Goal: Task Accomplishment & Management: Use online tool/utility

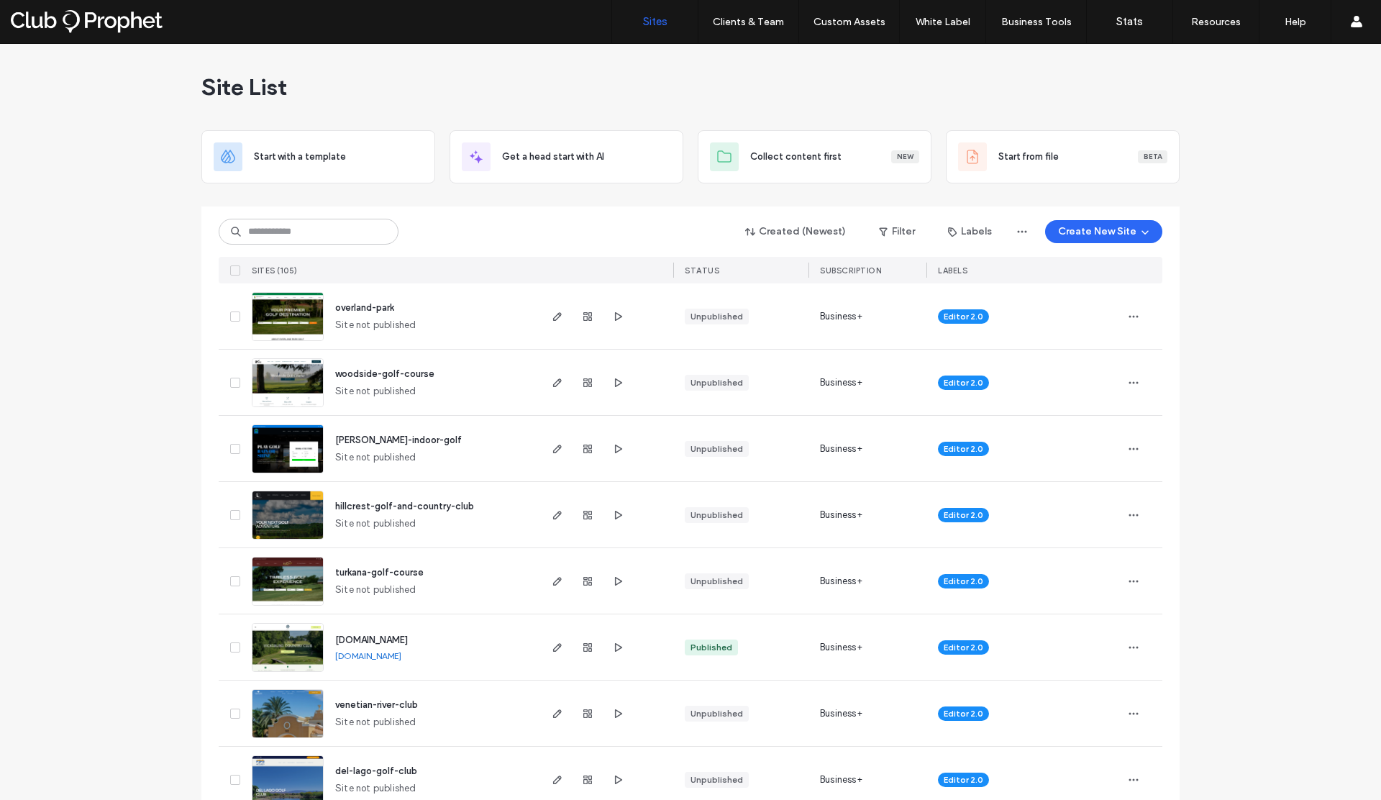
click at [357, 227] on input at bounding box center [309, 232] width 180 height 26
type input "***"
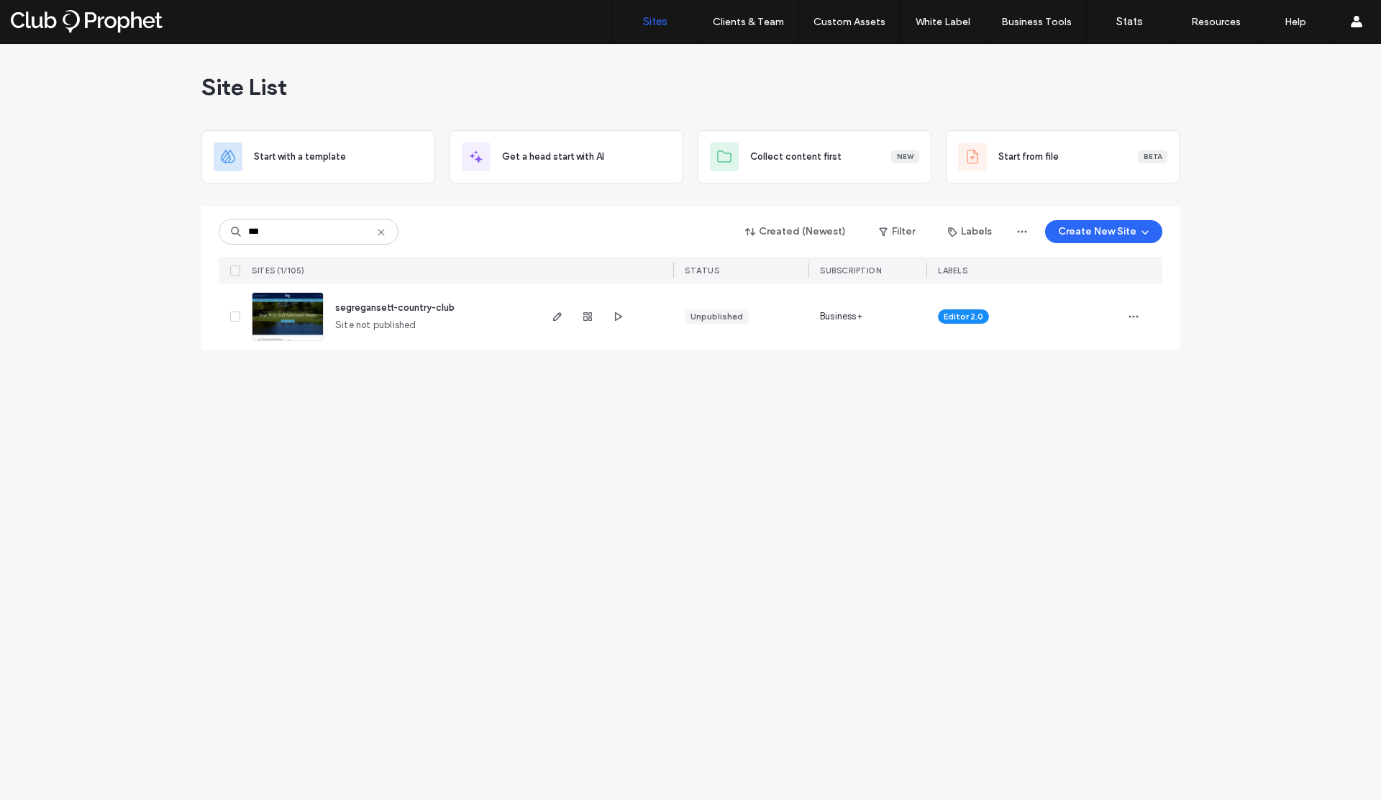
click at [380, 232] on use at bounding box center [381, 232] width 6 height 6
click at [333, 234] on input at bounding box center [309, 232] width 180 height 26
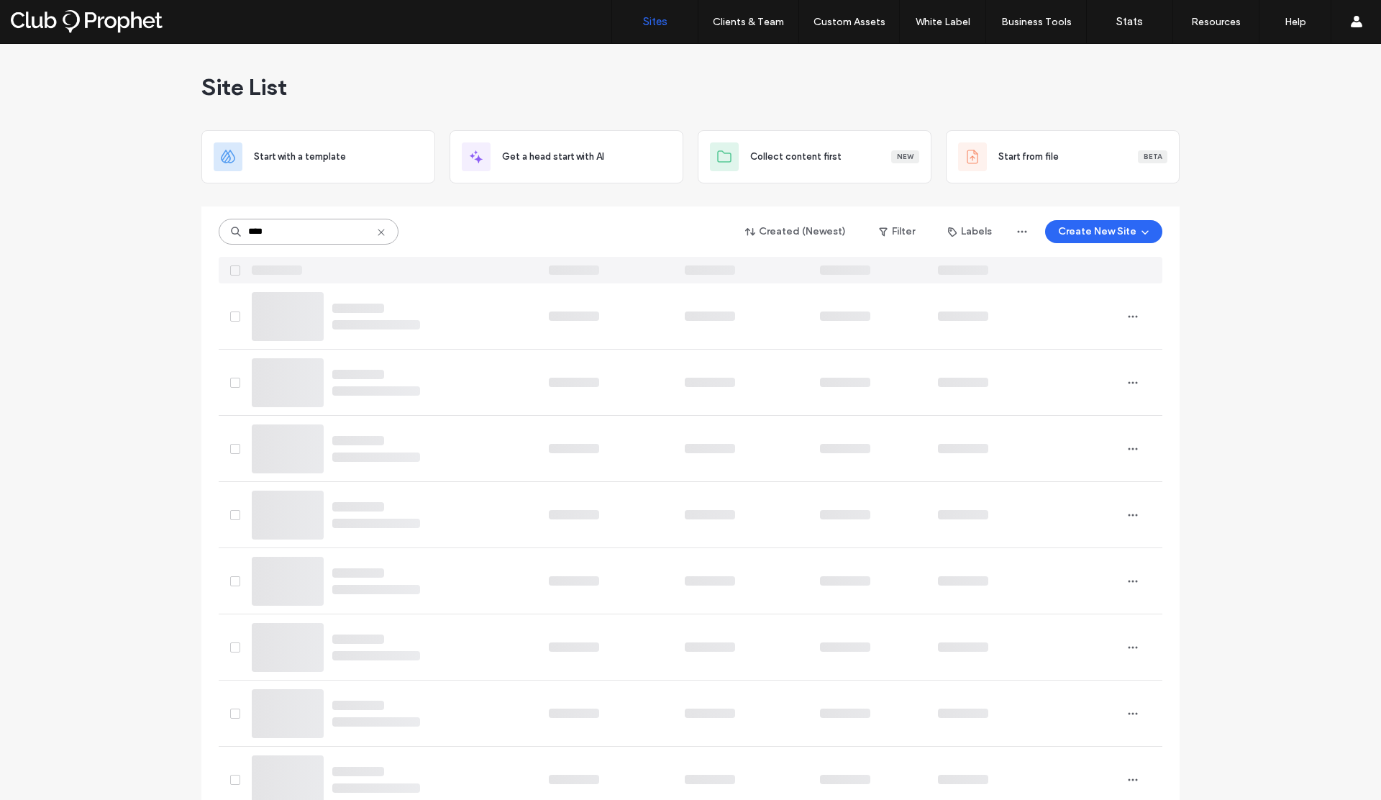
type input "****"
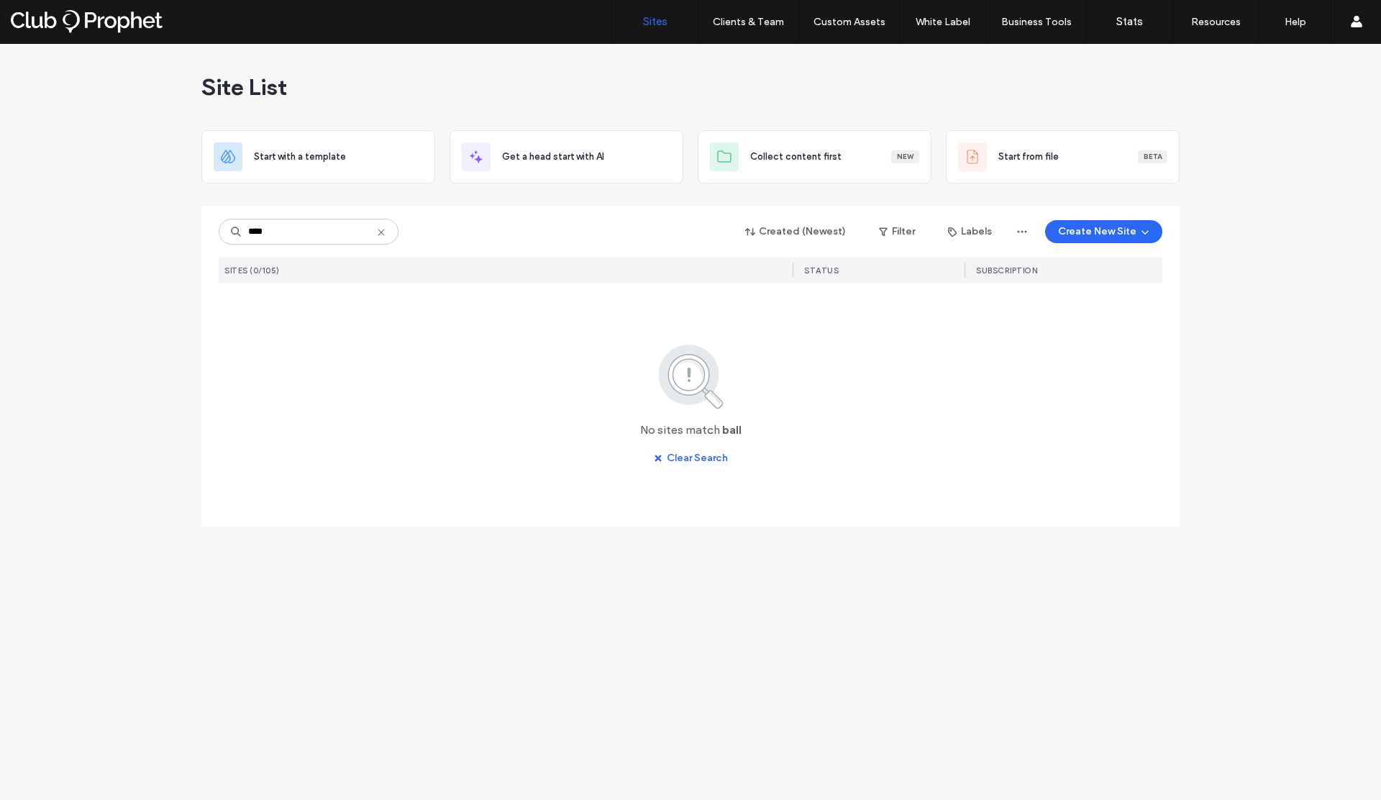
click at [380, 229] on icon at bounding box center [381, 233] width 12 height 12
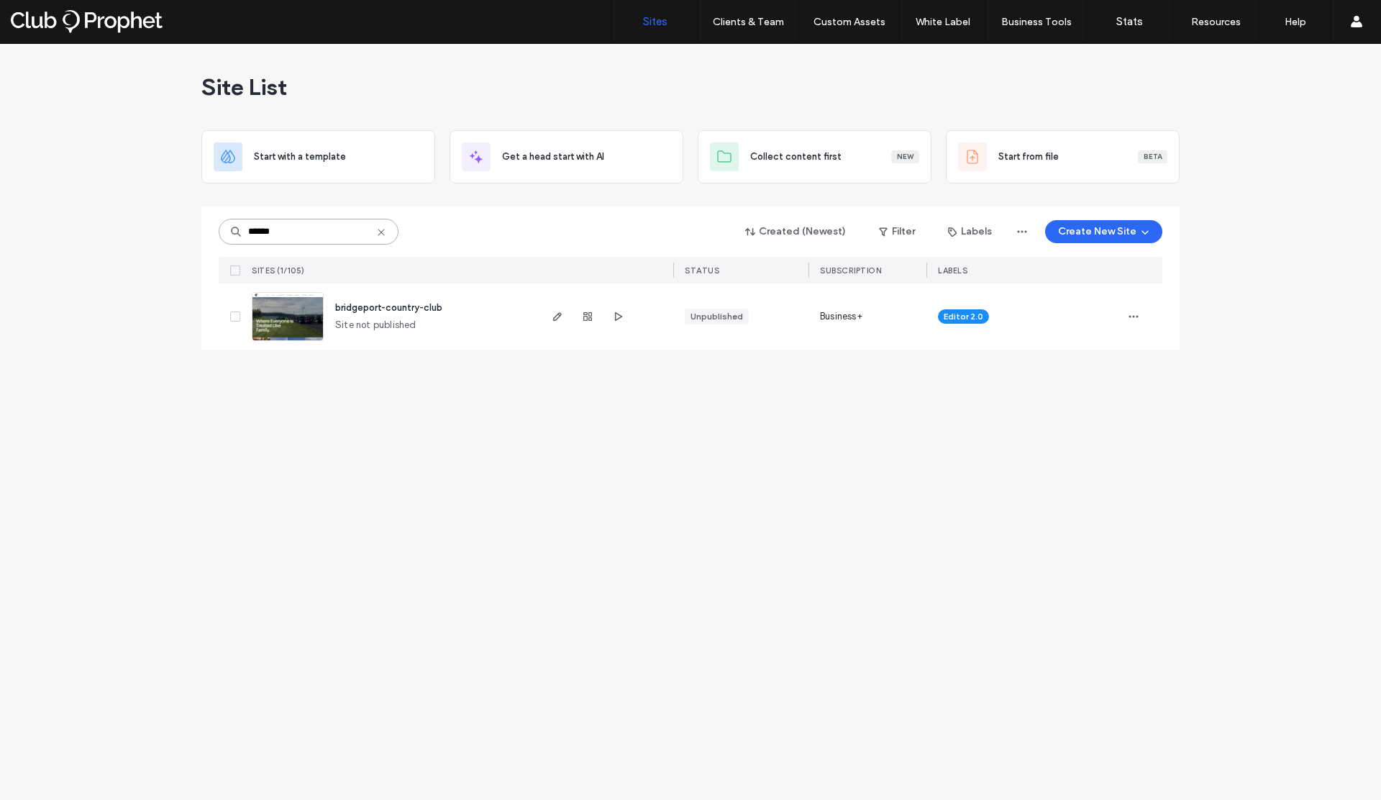
drag, startPoint x: 292, startPoint y: 233, endPoint x: 209, endPoint y: 234, distance: 82.7
click at [209, 234] on div "****** Created (Newest) Filter Labels Create New Site SITES (1/105) STATUS SUBS…" at bounding box center [690, 277] width 978 height 143
type input "******"
click at [442, 330] on div "www.timberbanks.com www.timberbanks.com" at bounding box center [431, 316] width 214 height 66
copy div "[DOMAIN_NAME]"
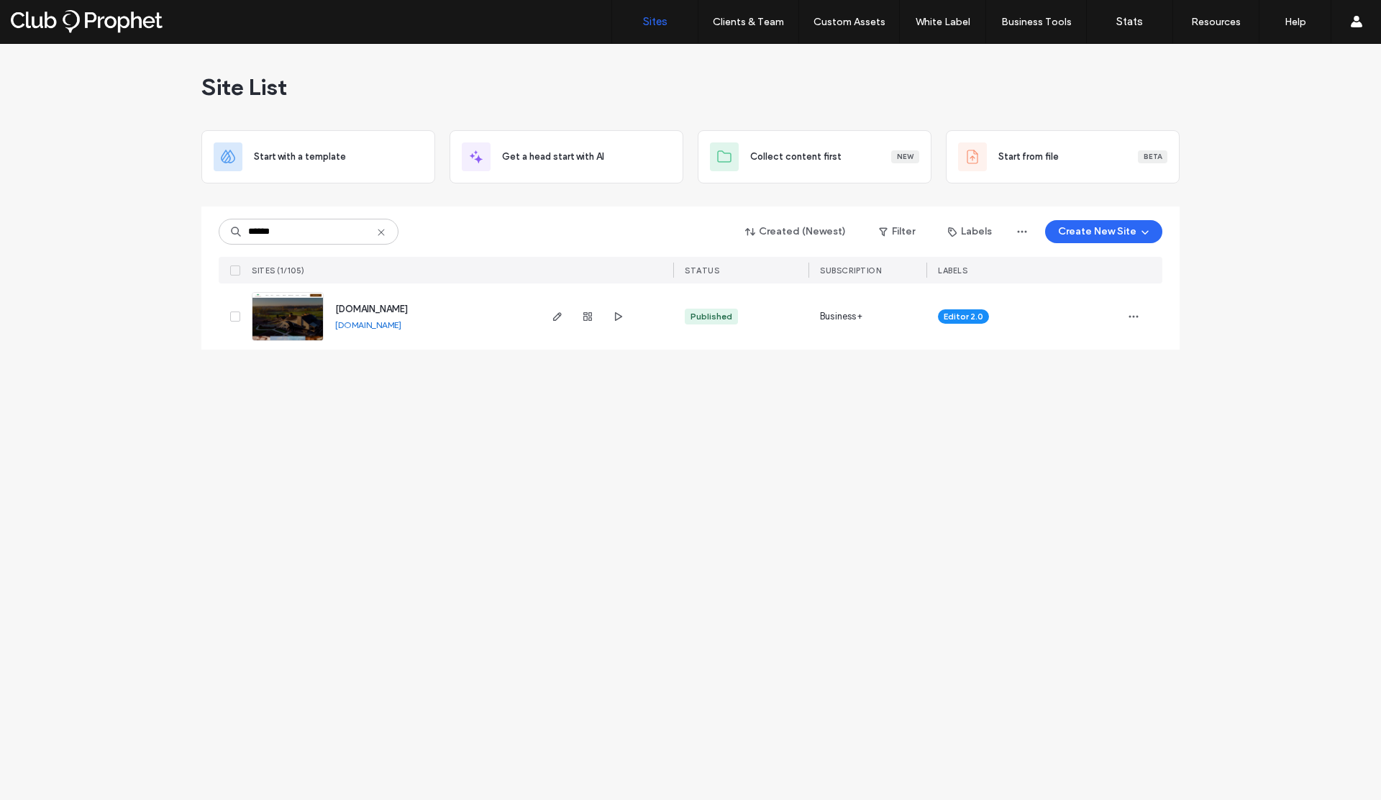
click at [379, 232] on icon at bounding box center [381, 233] width 12 height 12
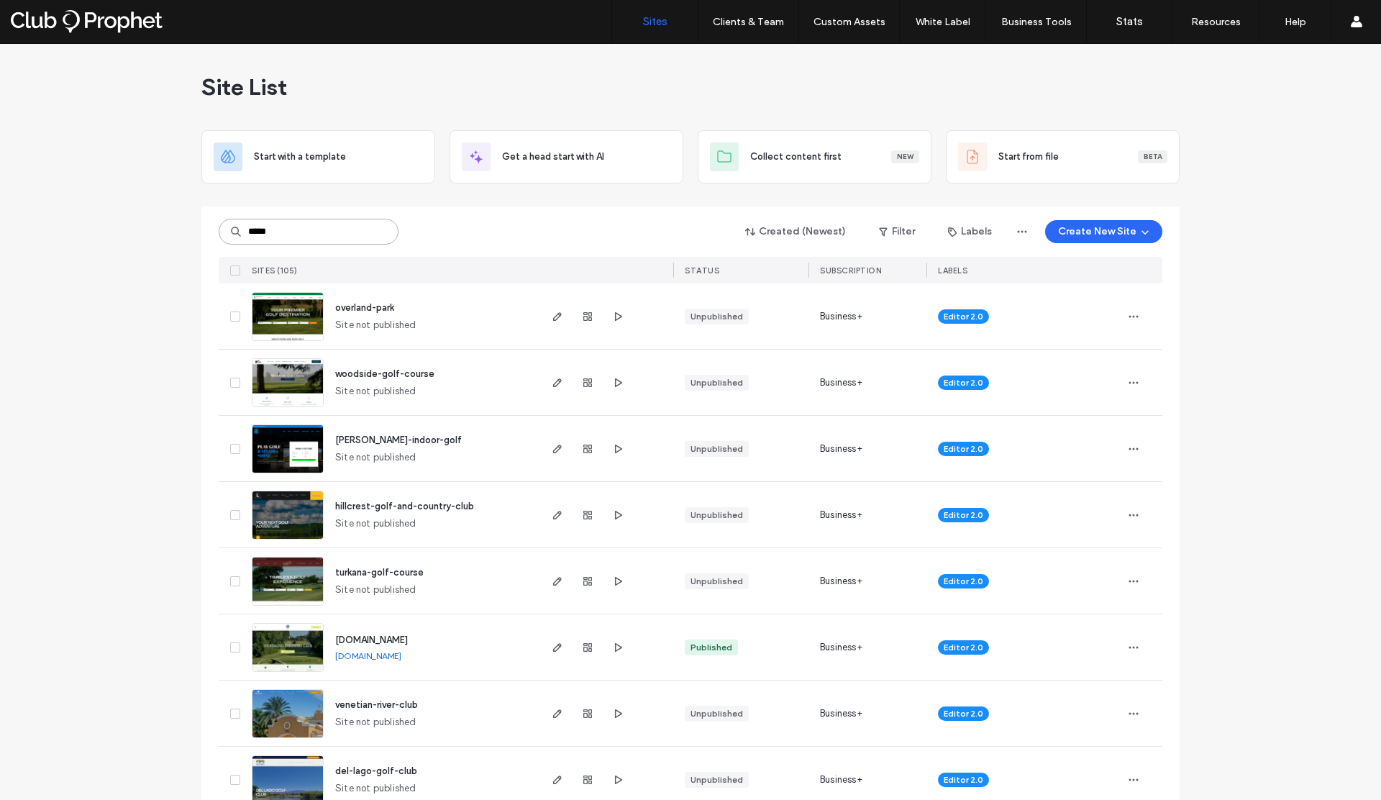
type input "*****"
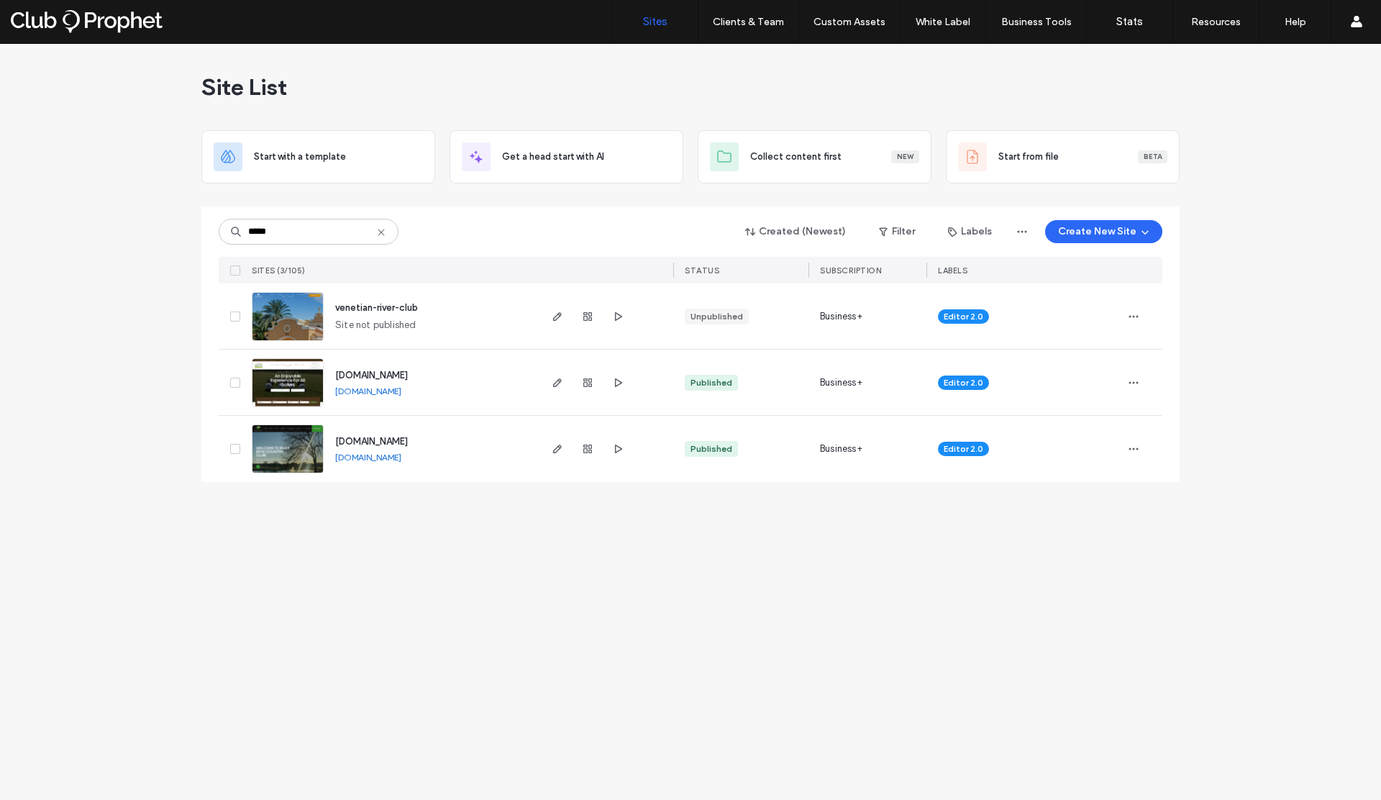
drag, startPoint x: 426, startPoint y: 461, endPoint x: 357, endPoint y: 461, distance: 68.3
click at [357, 461] on div "www.riverbendtn.com www.riverbendtn.com" at bounding box center [431, 449] width 214 height 66
copy link "riverbendtn.com"
drag, startPoint x: 380, startPoint y: 234, endPoint x: 347, endPoint y: 235, distance: 33.8
click at [380, 234] on icon at bounding box center [381, 233] width 12 height 12
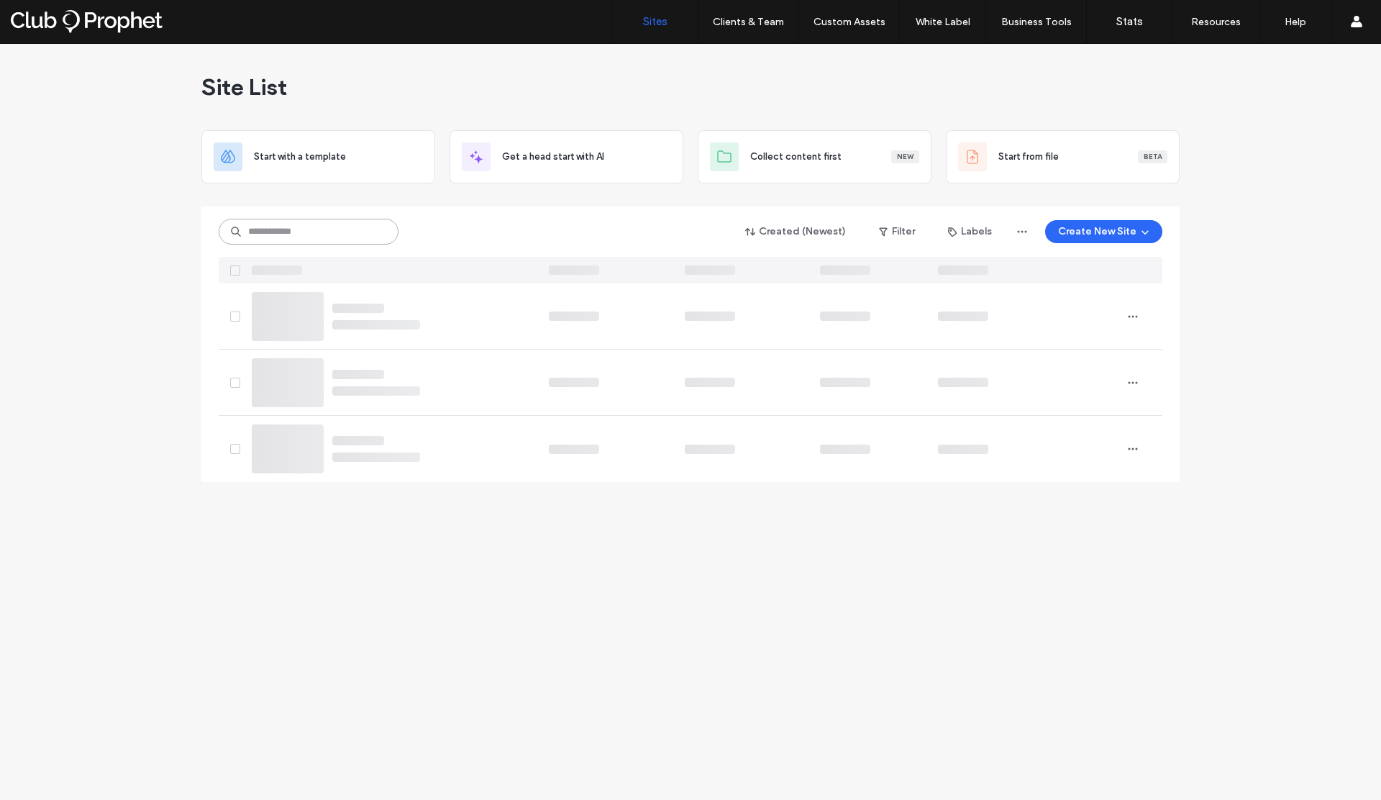
click at [326, 232] on input at bounding box center [309, 232] width 180 height 26
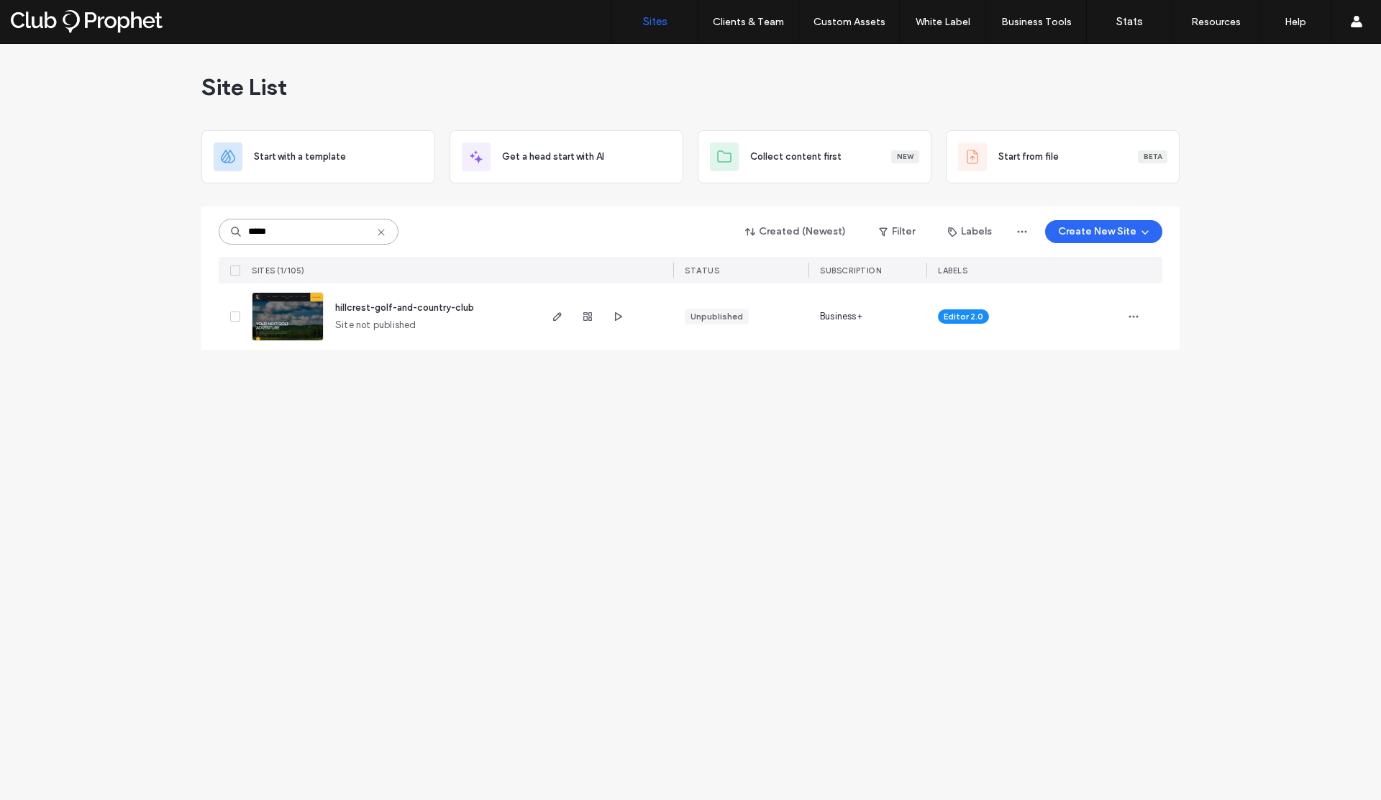
type input "*****"
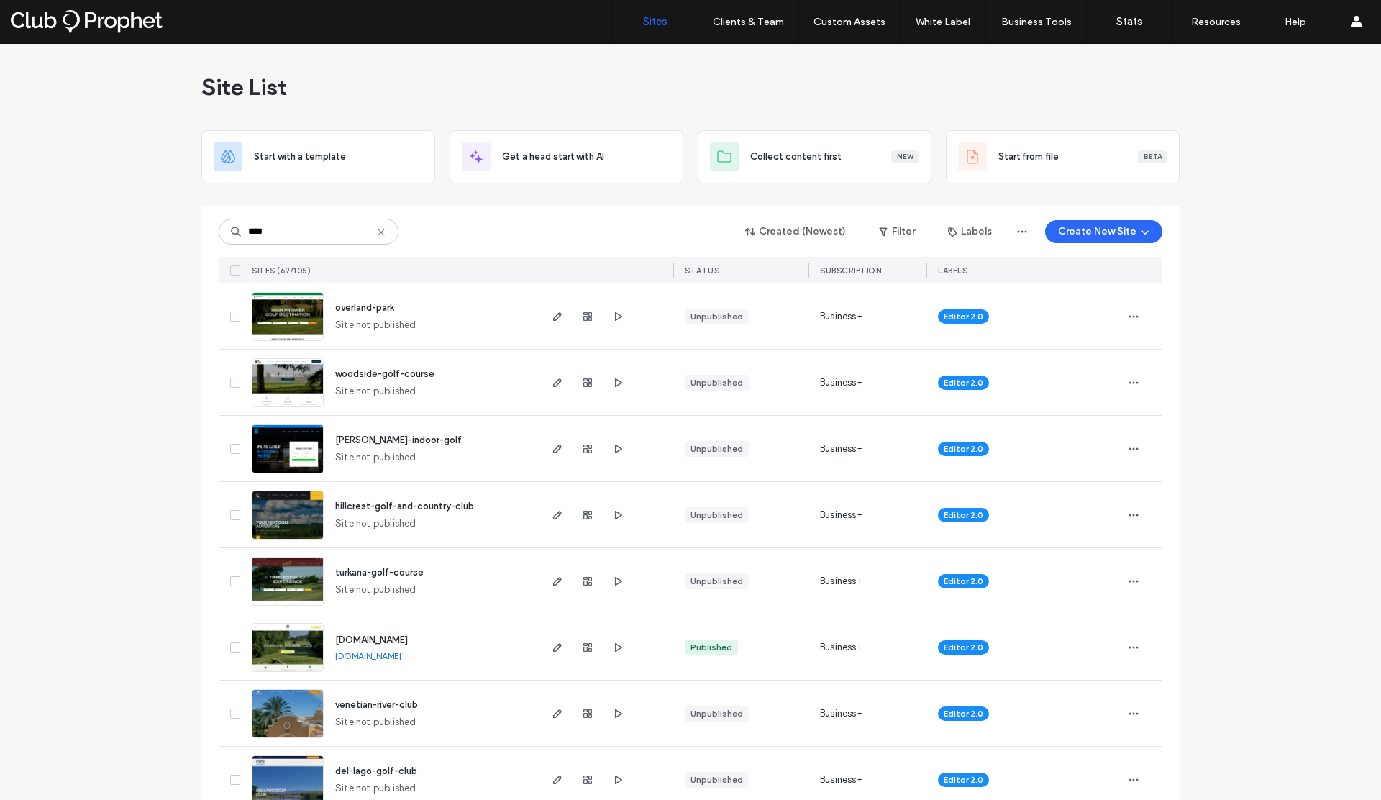
type input "****"
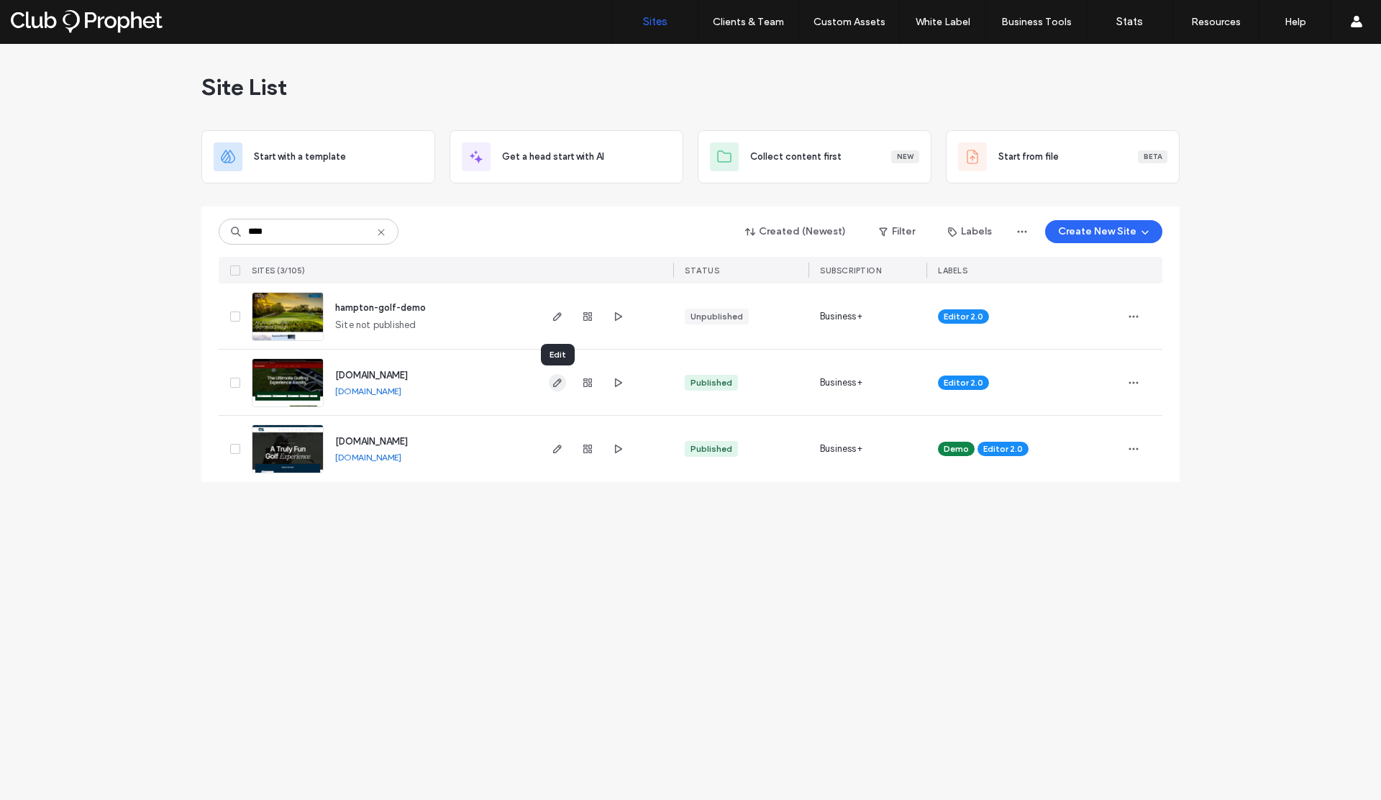
click at [560, 383] on icon "button" at bounding box center [558, 383] width 12 height 12
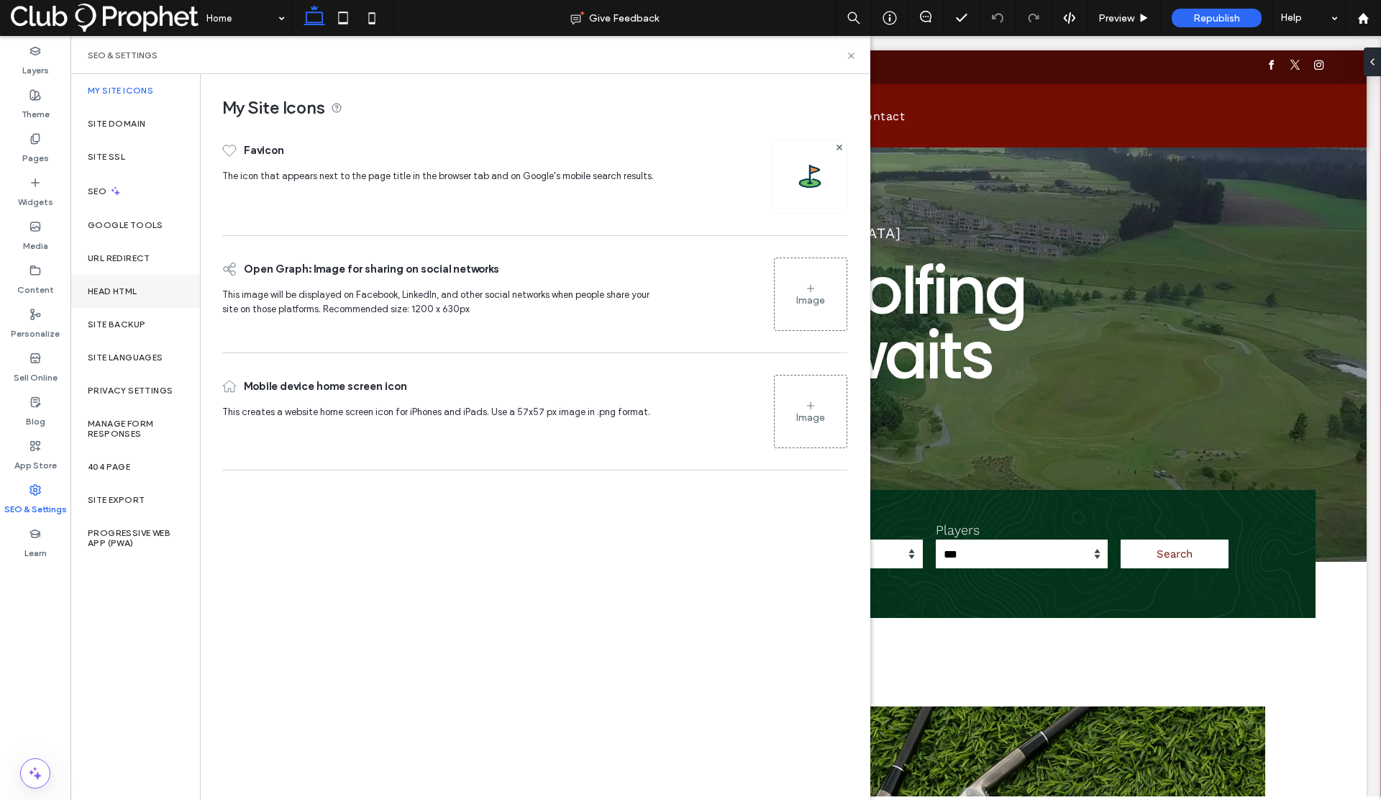
click at [121, 286] on label "Head HTML" at bounding box center [113, 291] width 50 height 10
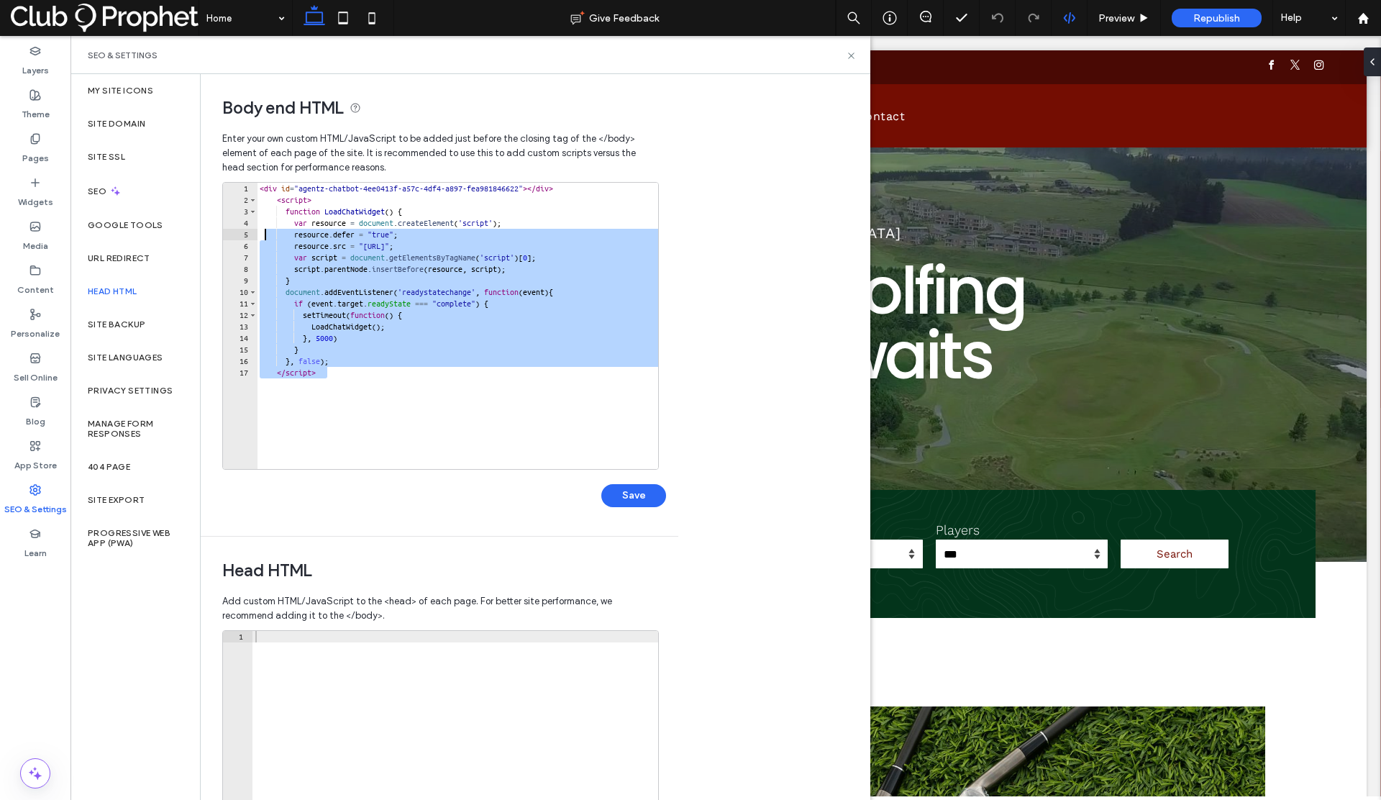
drag, startPoint x: 346, startPoint y: 376, endPoint x: 1059, endPoint y: 0, distance: 805.9
click at [232, 173] on div "Enter your own custom HTML/​JavaScript to be added just before the closing tag …" at bounding box center [439, 329] width 434 height 411
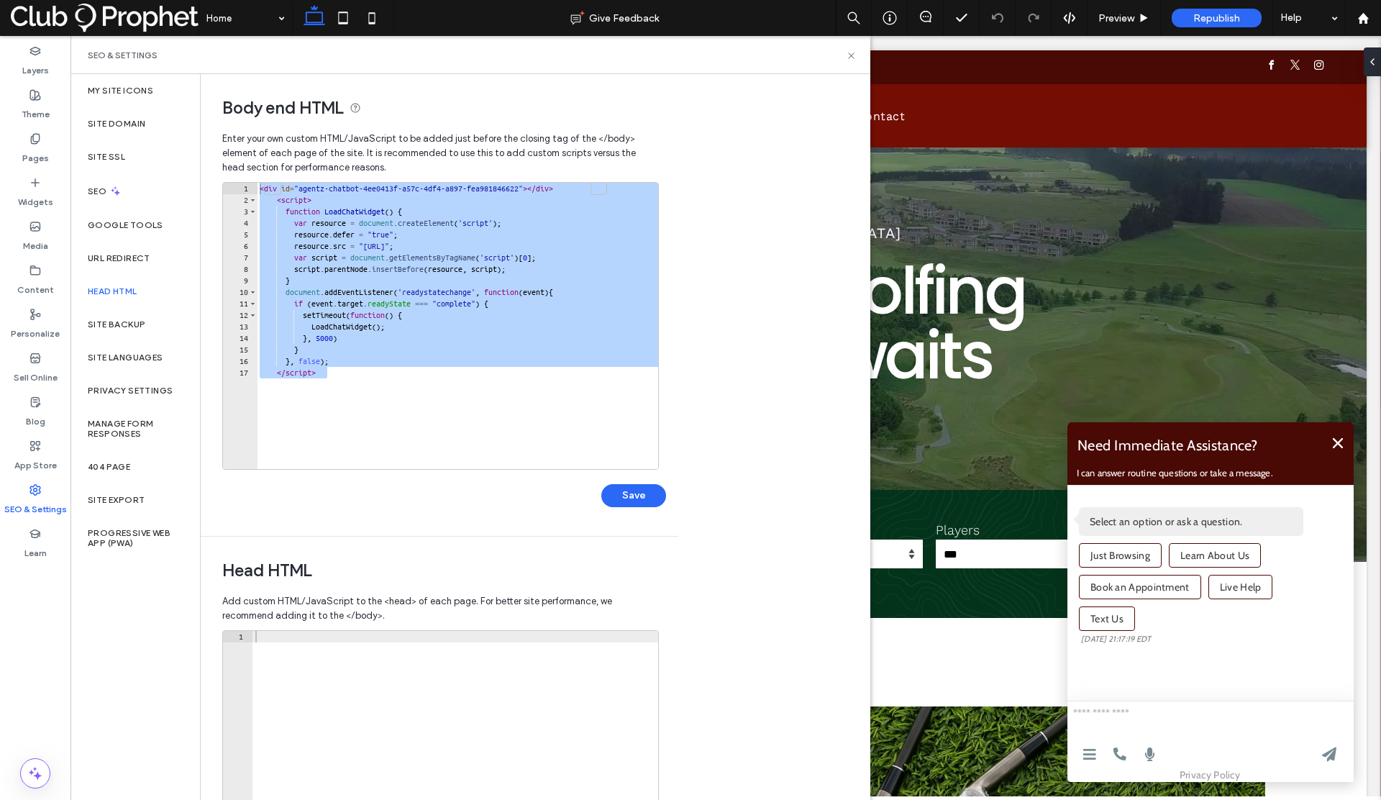
click at [357, 386] on div "< div id = "agentz-chatbot-4ee0413f-a57c-4df4-a897-fea981846622" > </ div > < s…" at bounding box center [713, 332] width 912 height 298
drag, startPoint x: 344, startPoint y: 381, endPoint x: 240, endPoint y: 173, distance: 232.9
click at [240, 173] on div "Enter your own custom HTML/​JavaScript to be added just before the closing tag …" at bounding box center [439, 329] width 434 height 411
type textarea "**********"
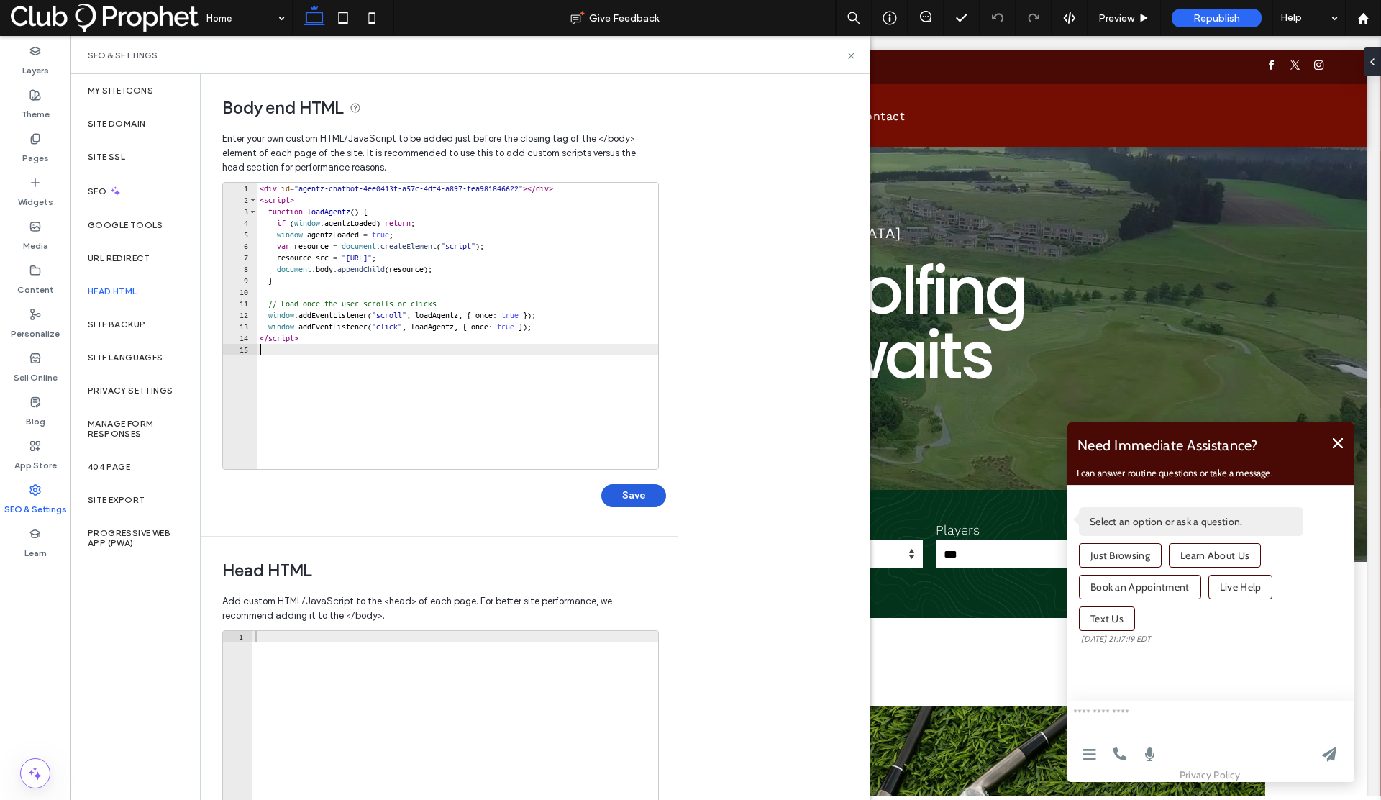
click at [627, 498] on button "Save" at bounding box center [633, 495] width 65 height 23
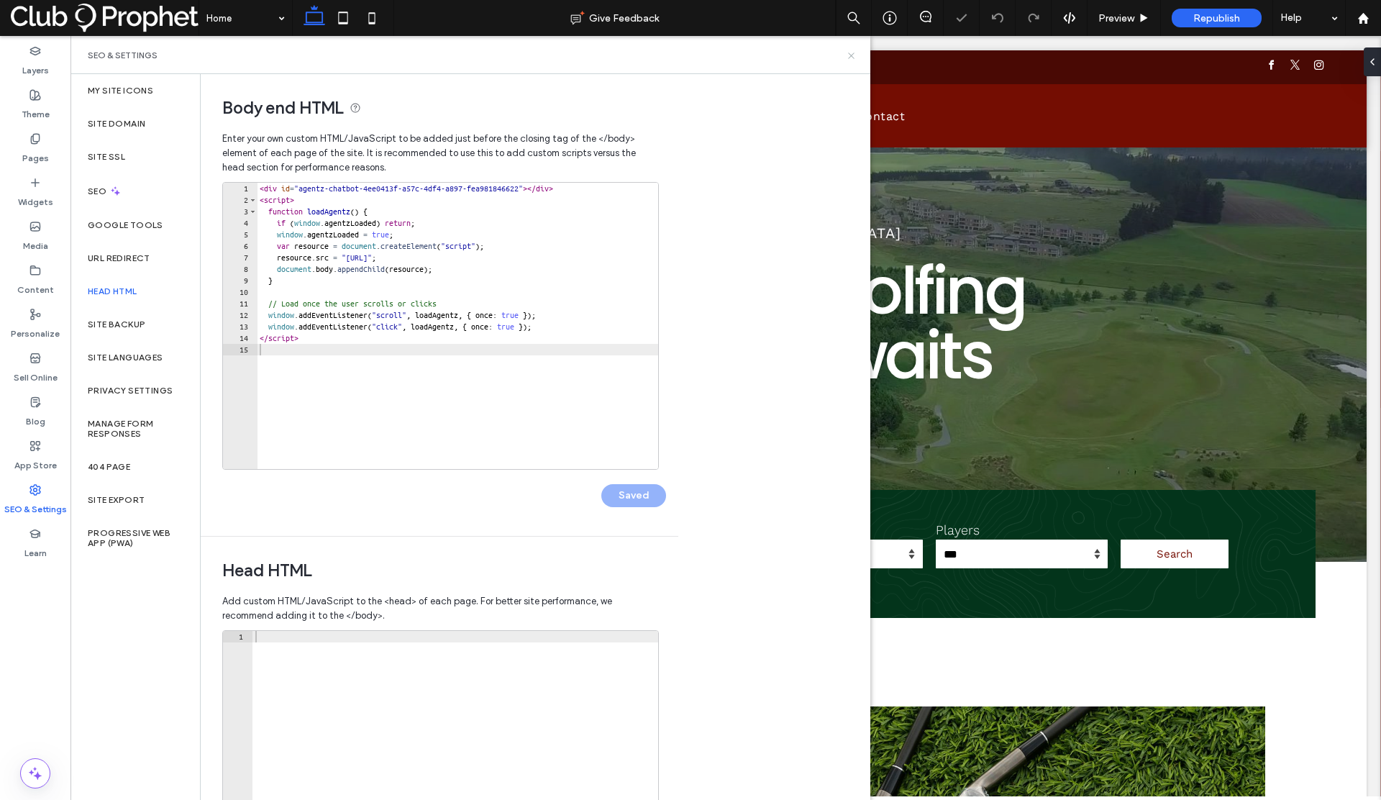
click at [851, 54] on icon at bounding box center [851, 55] width 11 height 11
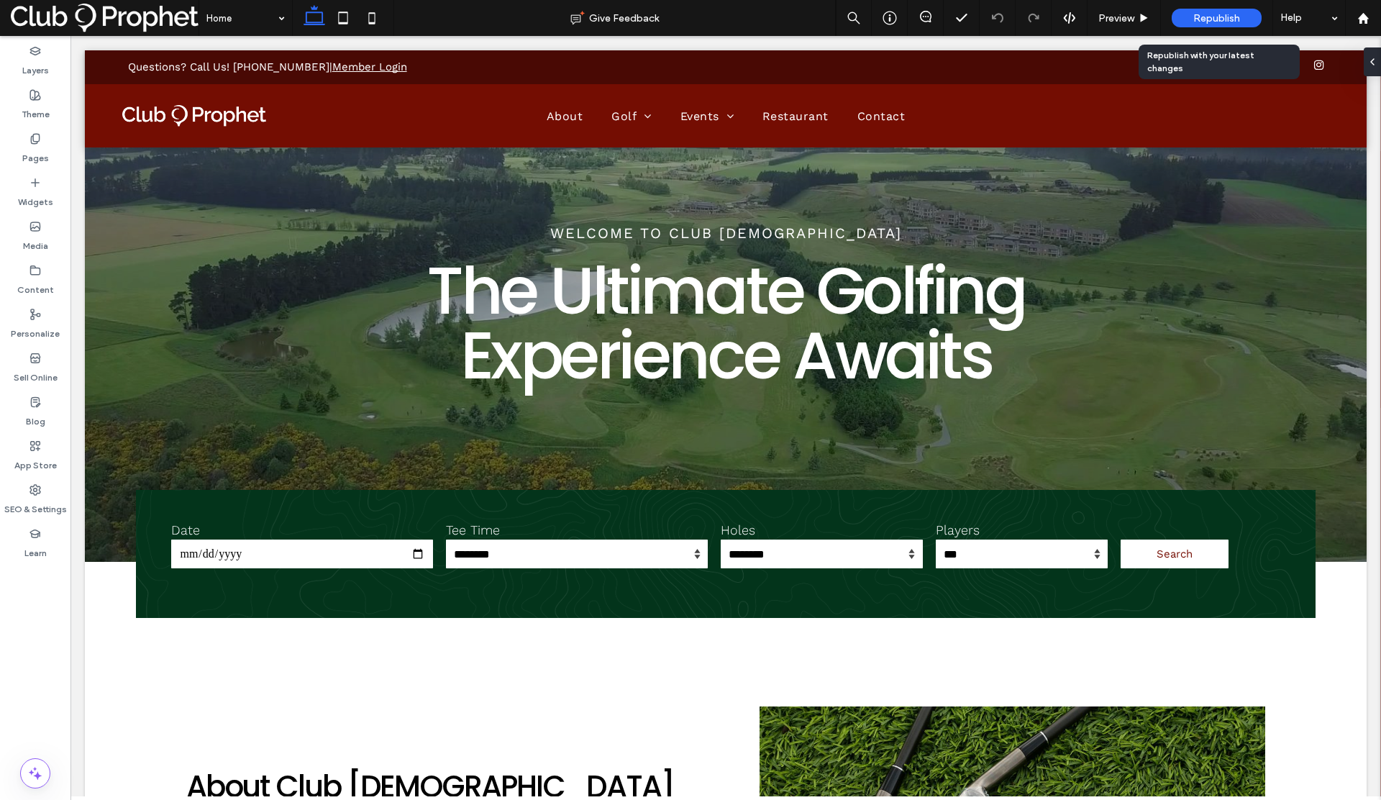
click at [1198, 21] on span "Republish" at bounding box center [1216, 18] width 47 height 12
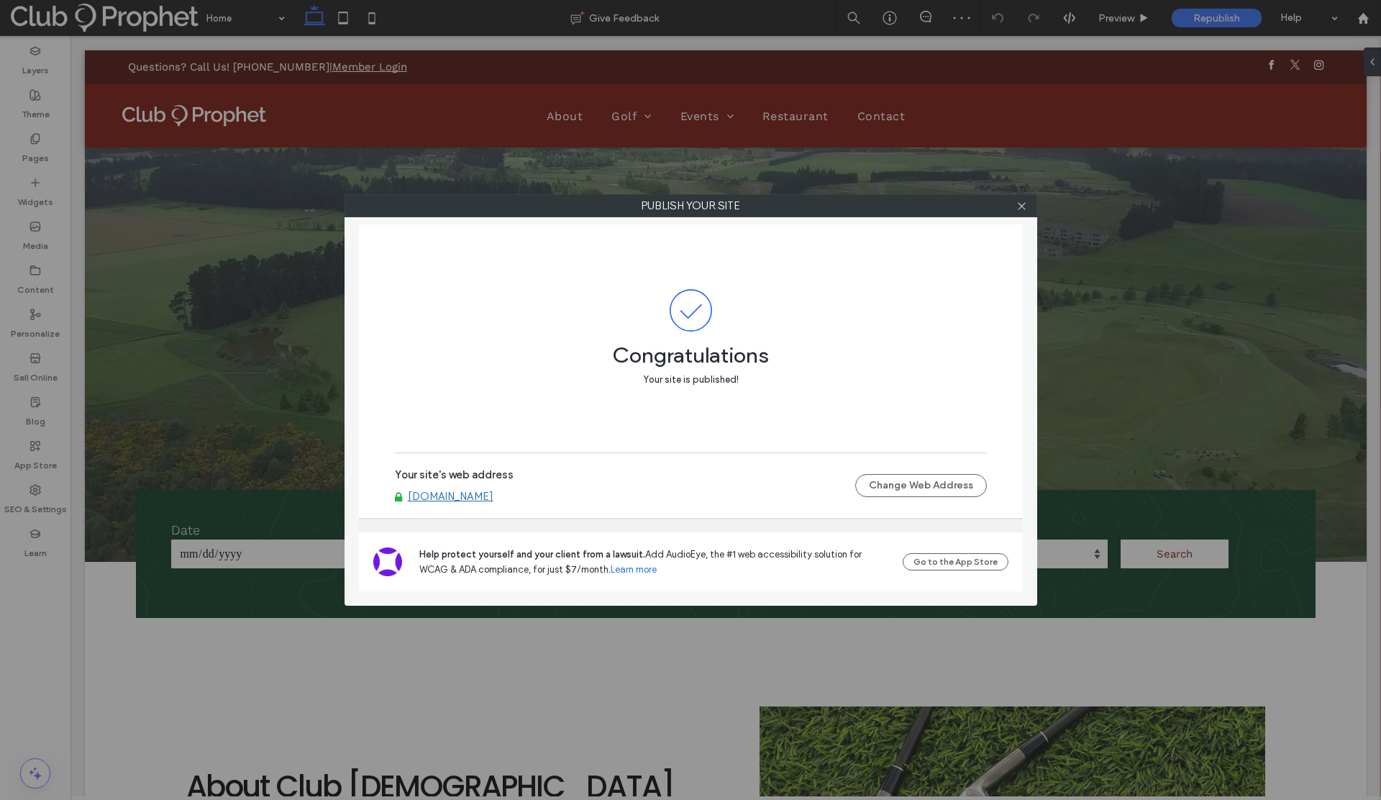
click at [473, 493] on link "[DOMAIN_NAME]" at bounding box center [451, 496] width 86 height 13
click at [1023, 209] on icon at bounding box center [1021, 206] width 11 height 11
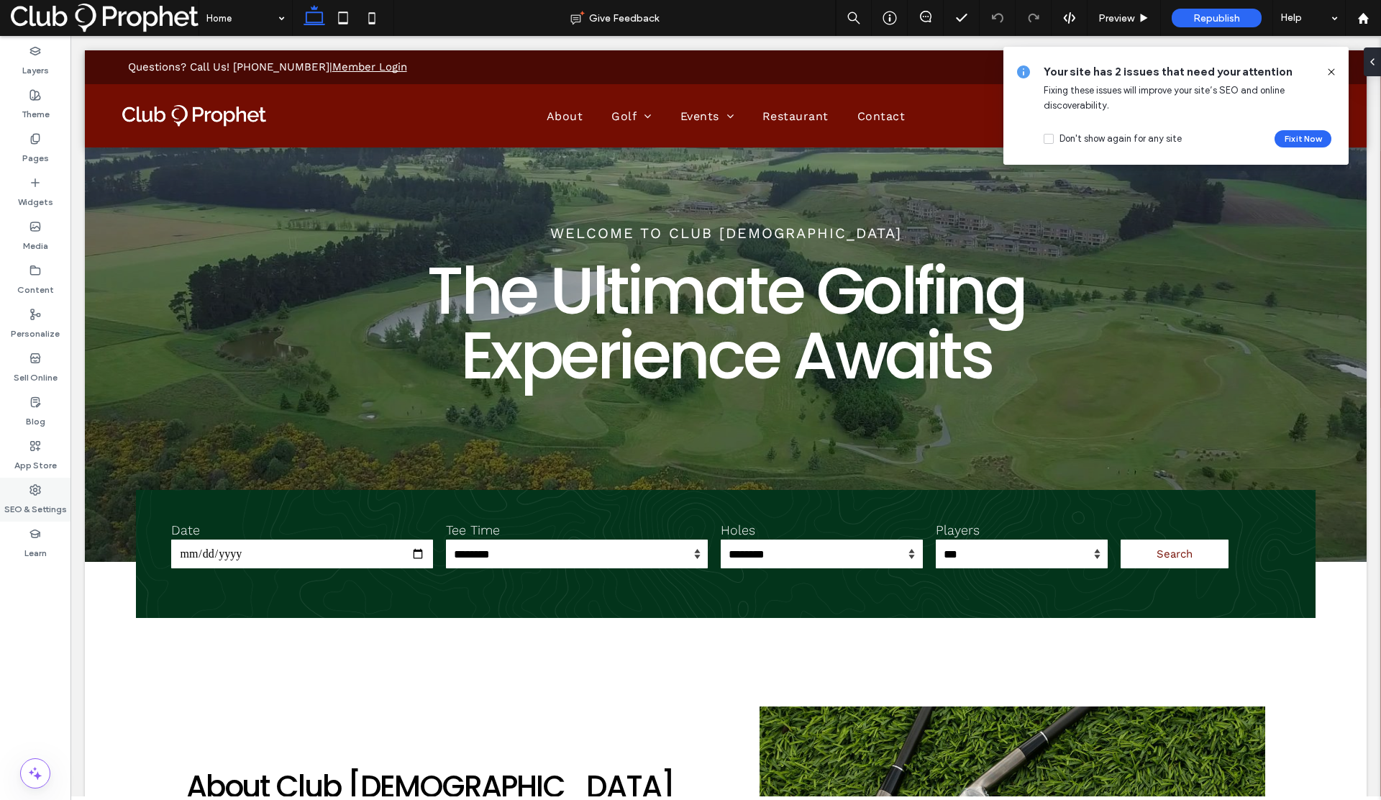
click at [27, 492] on div "SEO & Settings" at bounding box center [35, 500] width 70 height 44
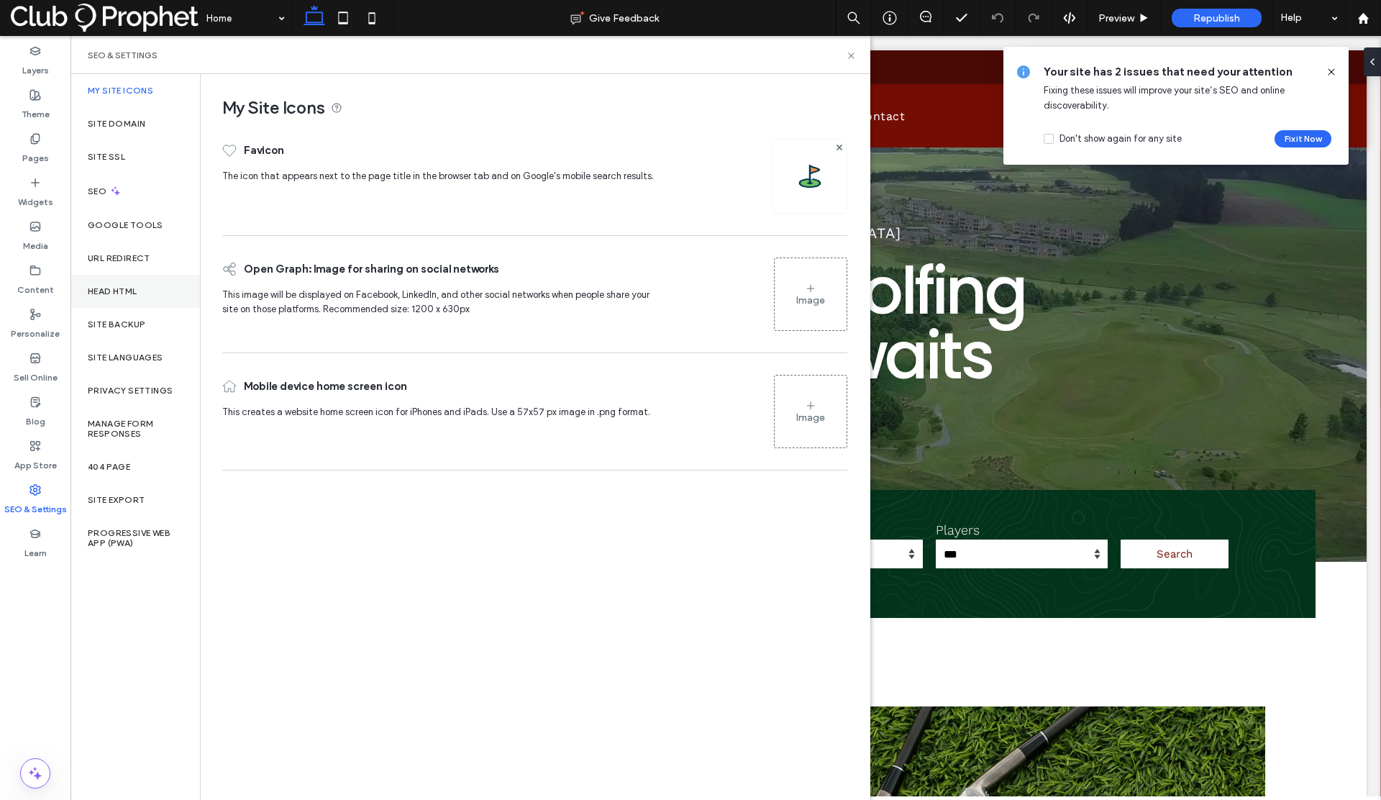
click at [115, 295] on label "Head HTML" at bounding box center [113, 291] width 50 height 10
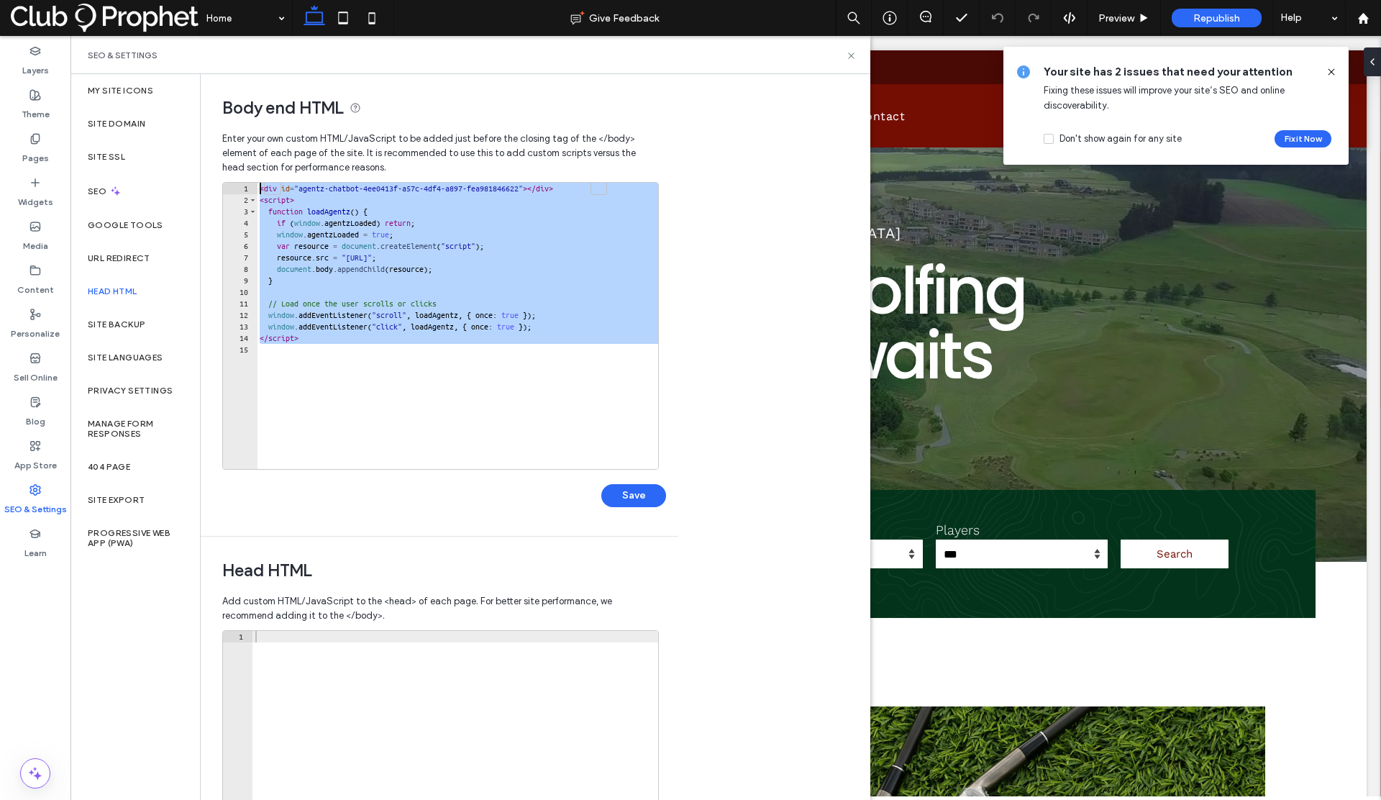
drag, startPoint x: 342, startPoint y: 346, endPoint x: 221, endPoint y: 183, distance: 202.5
click at [221, 183] on div "Body end HTML Enter your own custom HTML/​JavaScript to be added just before th…" at bounding box center [434, 305] width 467 height 462
type textarea "**********"
paste textarea "Cursor at row 1"
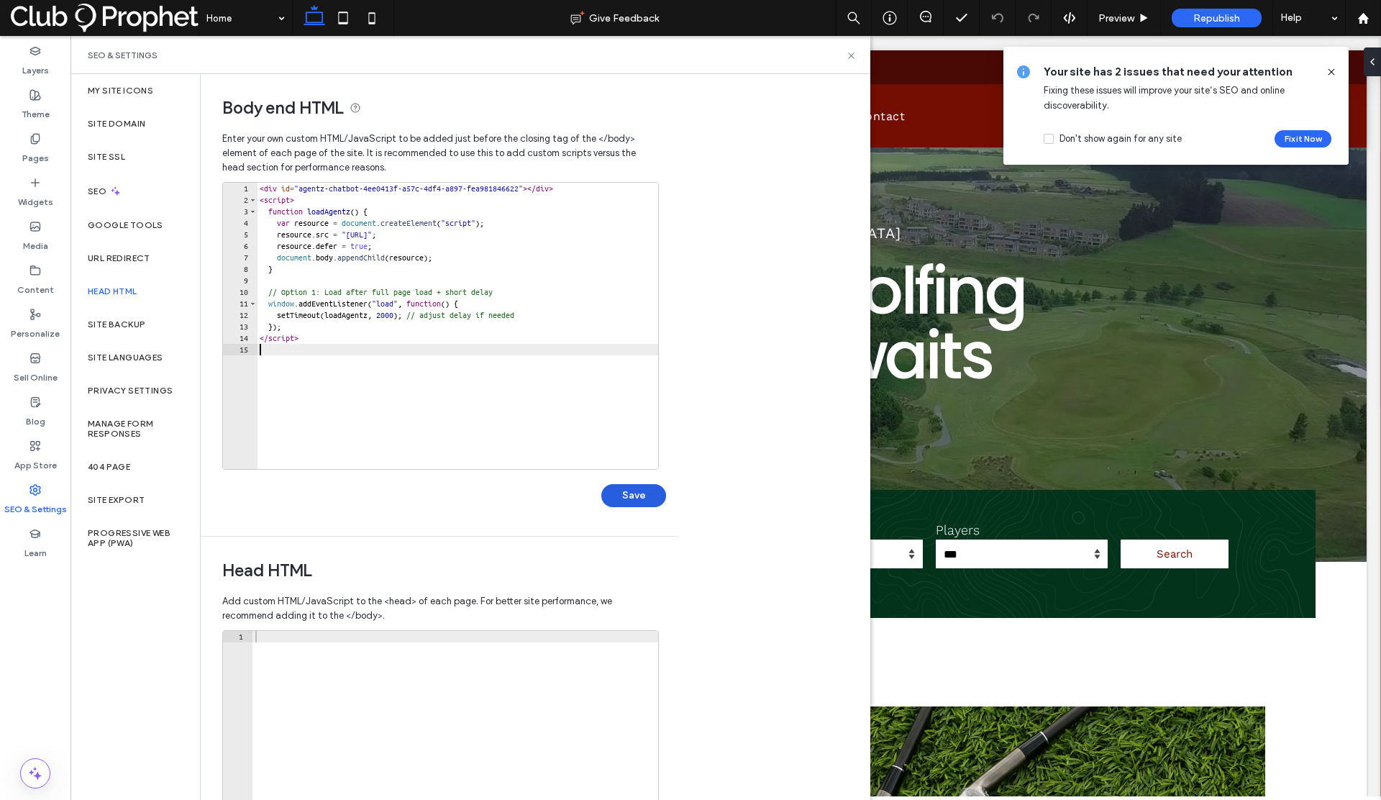
click at [634, 498] on button "Save" at bounding box center [633, 495] width 65 height 23
click at [1225, 17] on span "Republish" at bounding box center [1216, 18] width 47 height 12
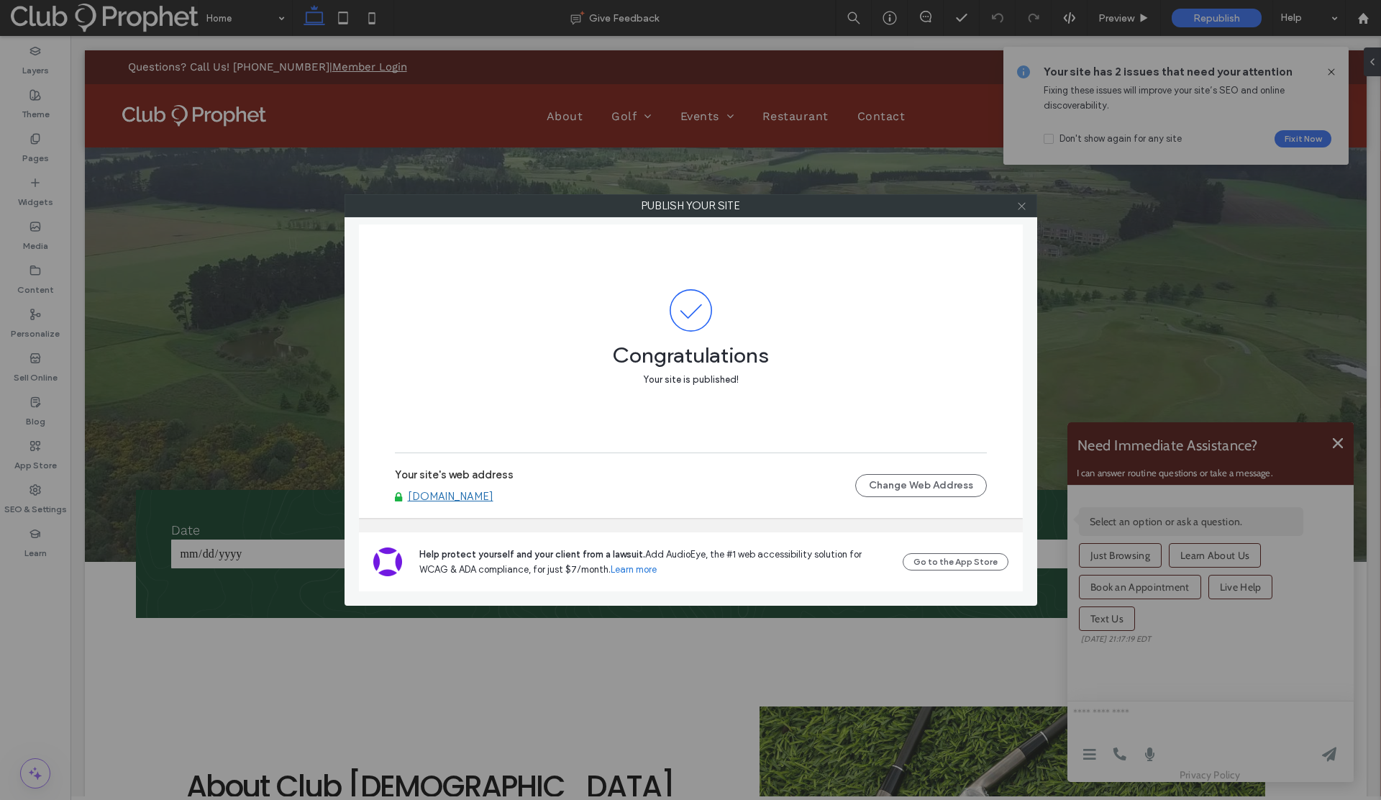
click at [1023, 209] on icon at bounding box center [1021, 206] width 11 height 11
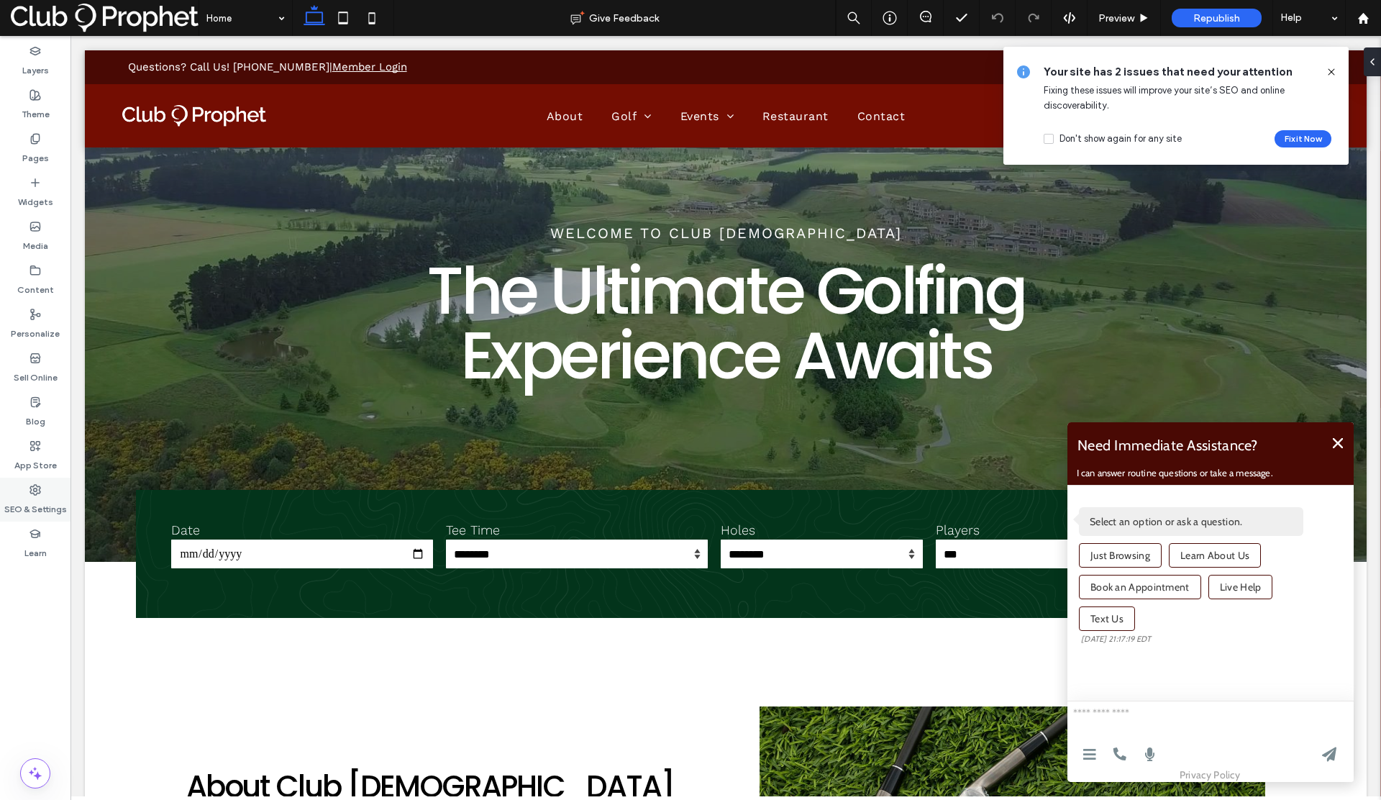
click at [22, 496] on label "SEO & Settings" at bounding box center [35, 506] width 63 height 20
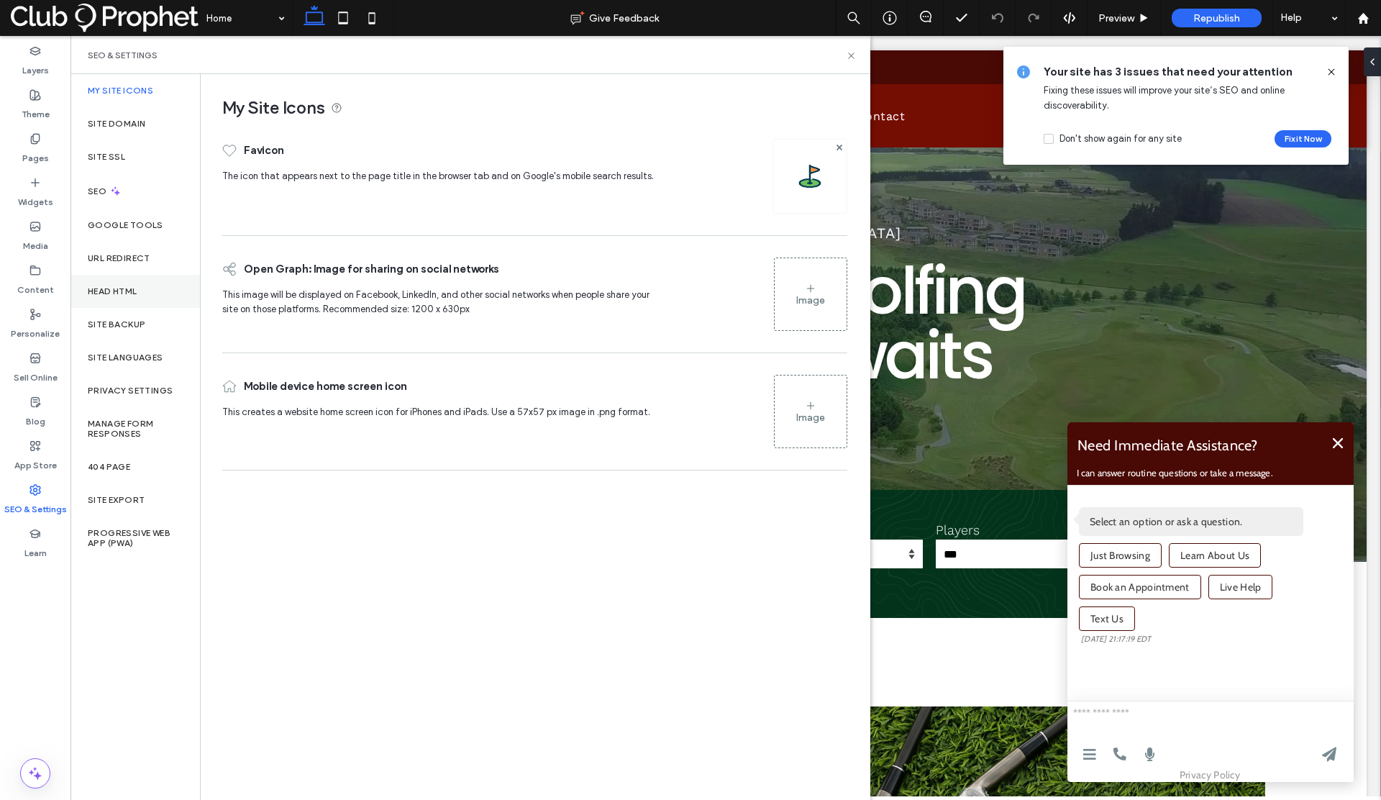
click at [113, 286] on label "Head HTML" at bounding box center [113, 291] width 50 height 10
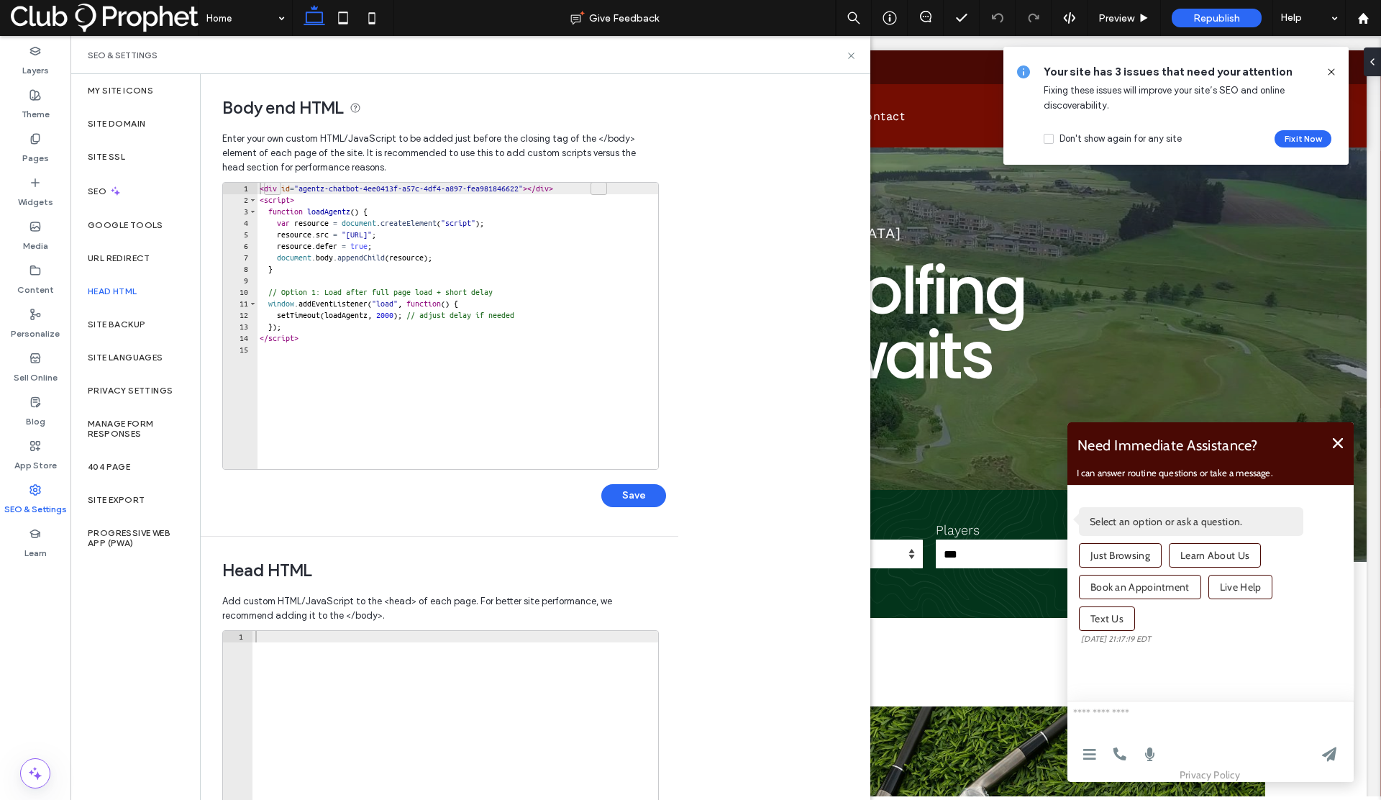
click at [352, 365] on div "< div id = "agentz-chatbot-4ee0413f-a57c-4df4-a897-fea981846622" > </ div > < s…" at bounding box center [702, 332] width 891 height 298
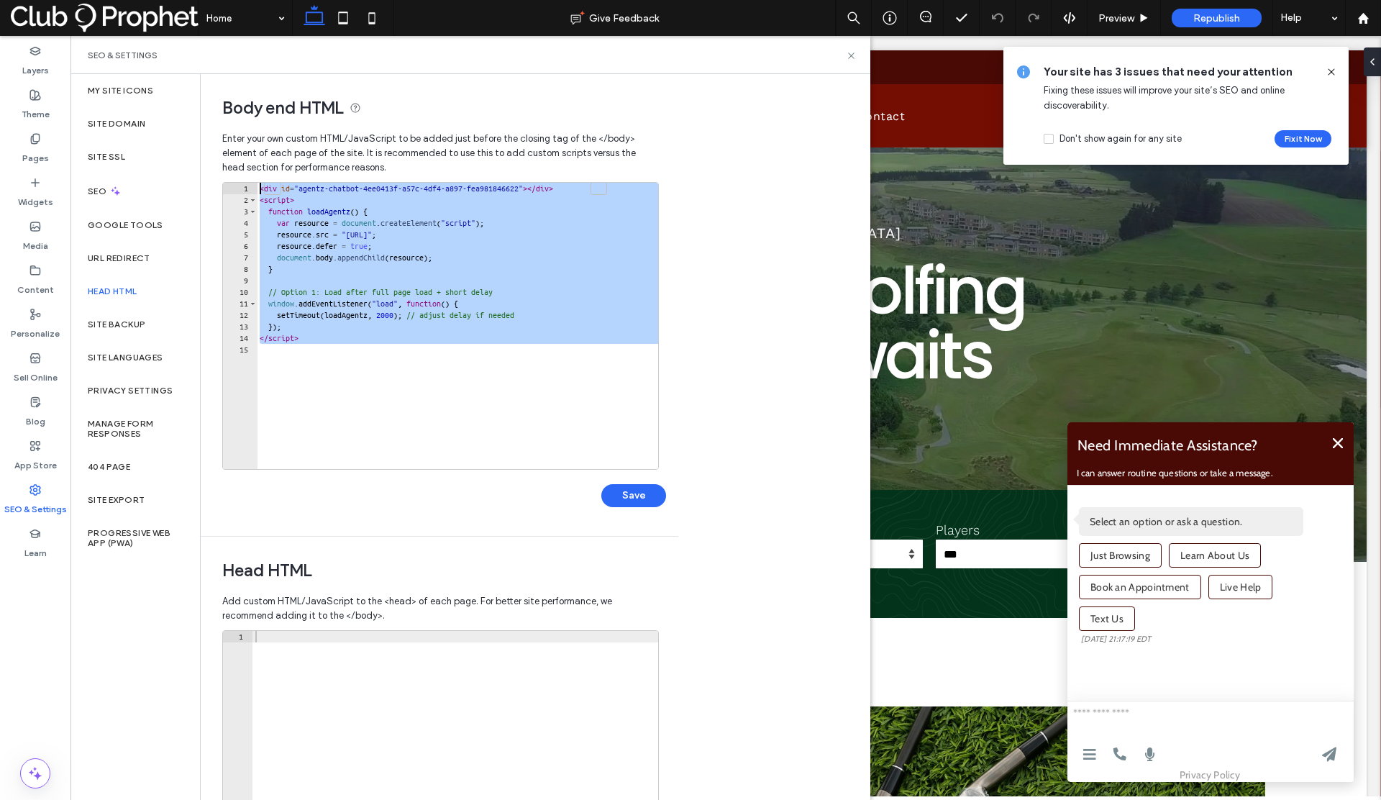
drag, startPoint x: 341, startPoint y: 358, endPoint x: 203, endPoint y: 168, distance: 235.4
click at [203, 168] on div "Body end HTML Enter your own custom HTML/​JavaScript to be added just before th…" at bounding box center [434, 305] width 467 height 462
type textarea "**********"
paste textarea "Cursor at row 1"
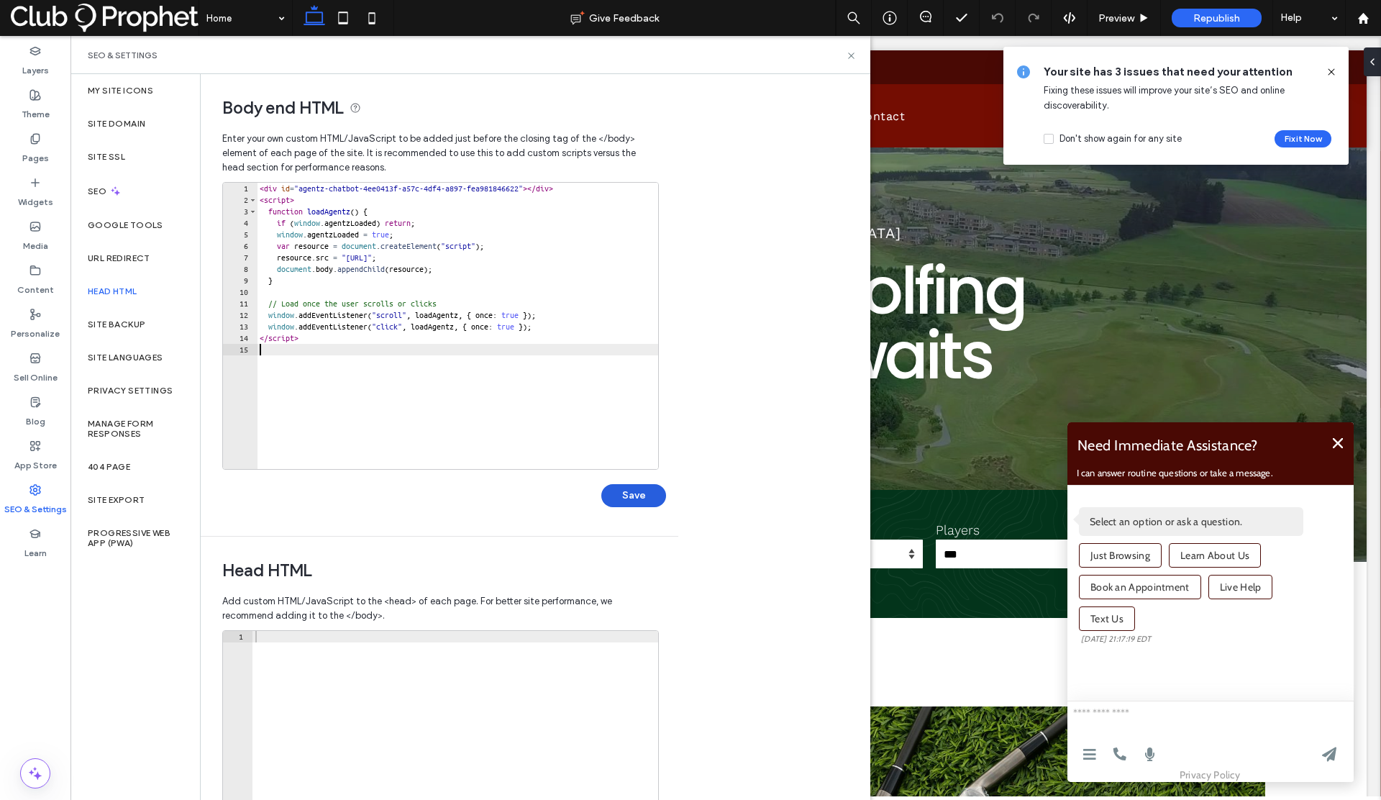
click at [636, 494] on button "Save" at bounding box center [633, 495] width 65 height 23
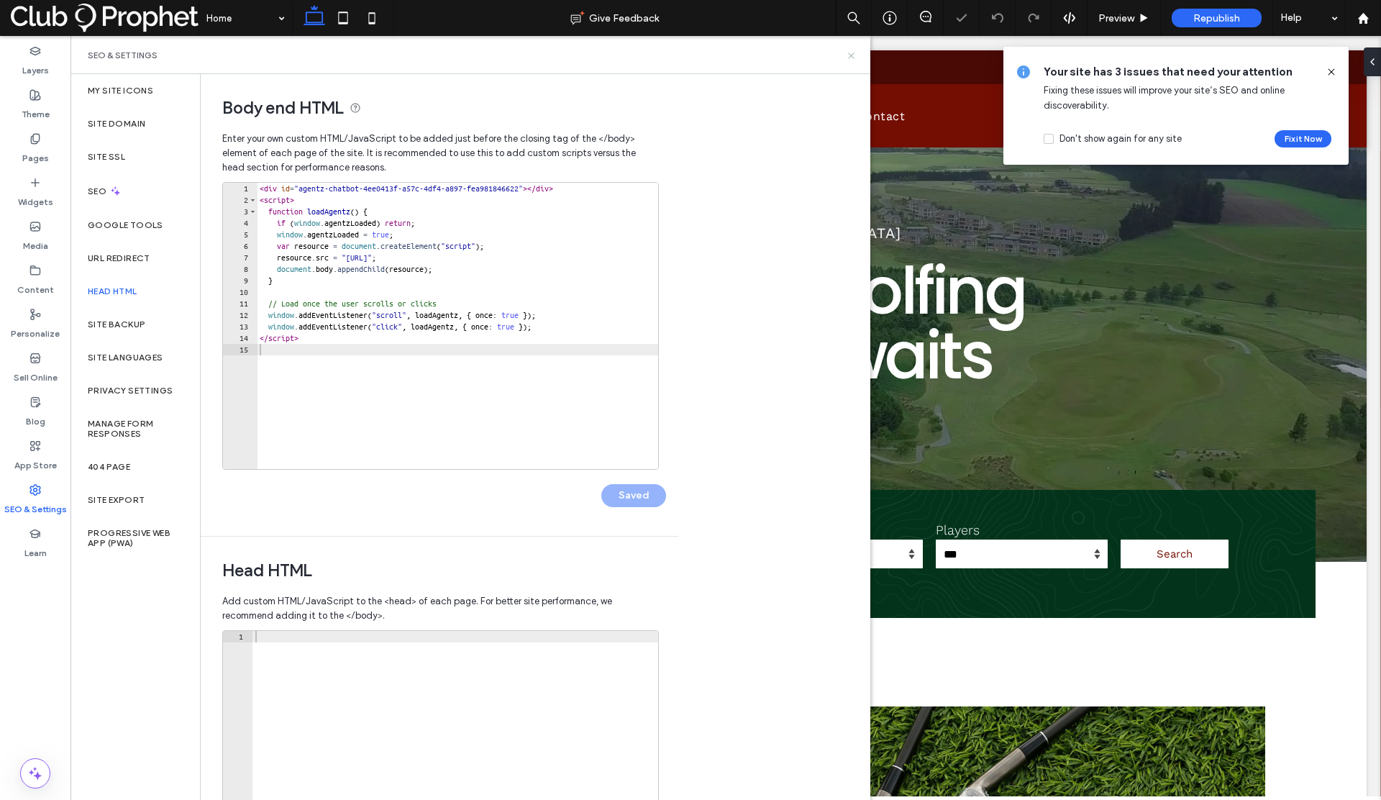
click at [852, 56] on use at bounding box center [851, 56] width 6 height 6
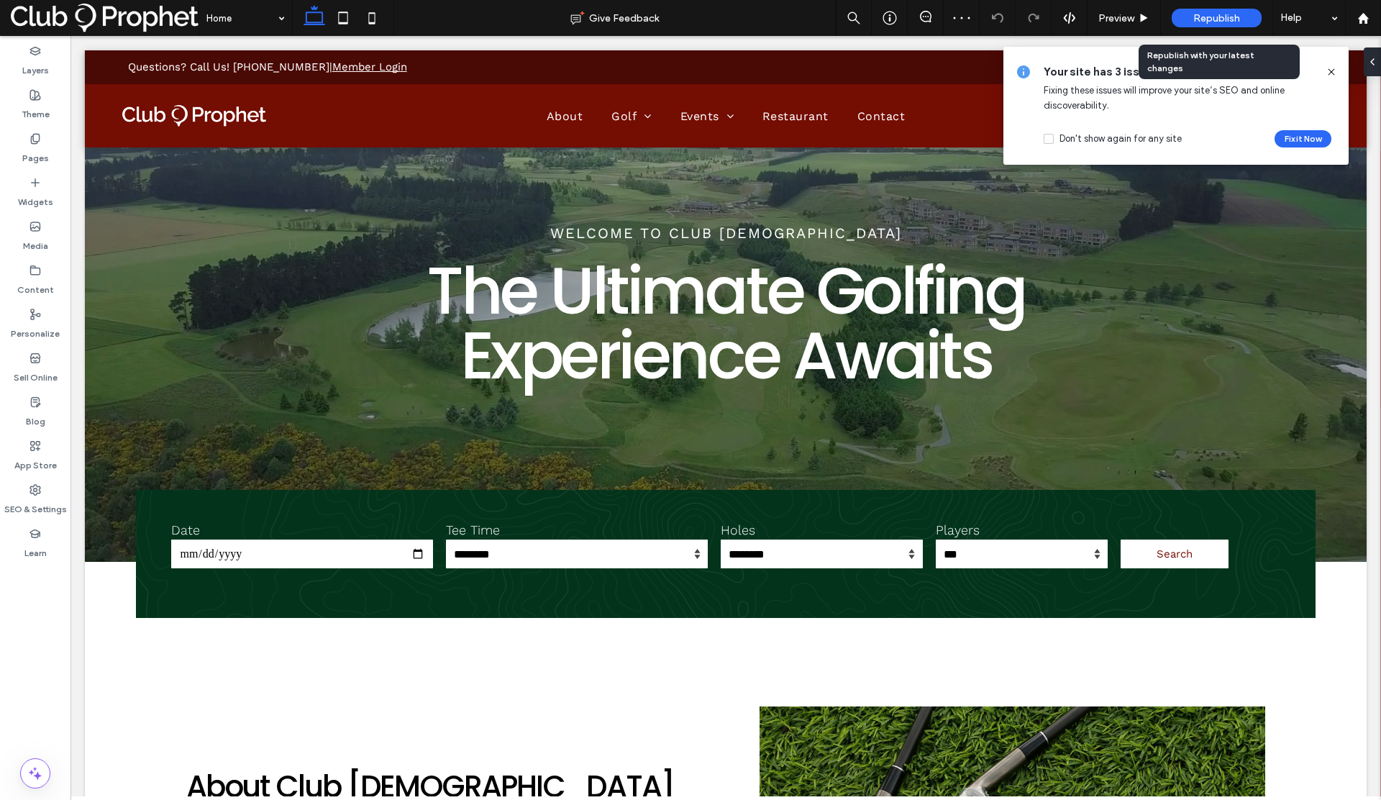
click at [1219, 14] on span "Republish" at bounding box center [1216, 18] width 47 height 12
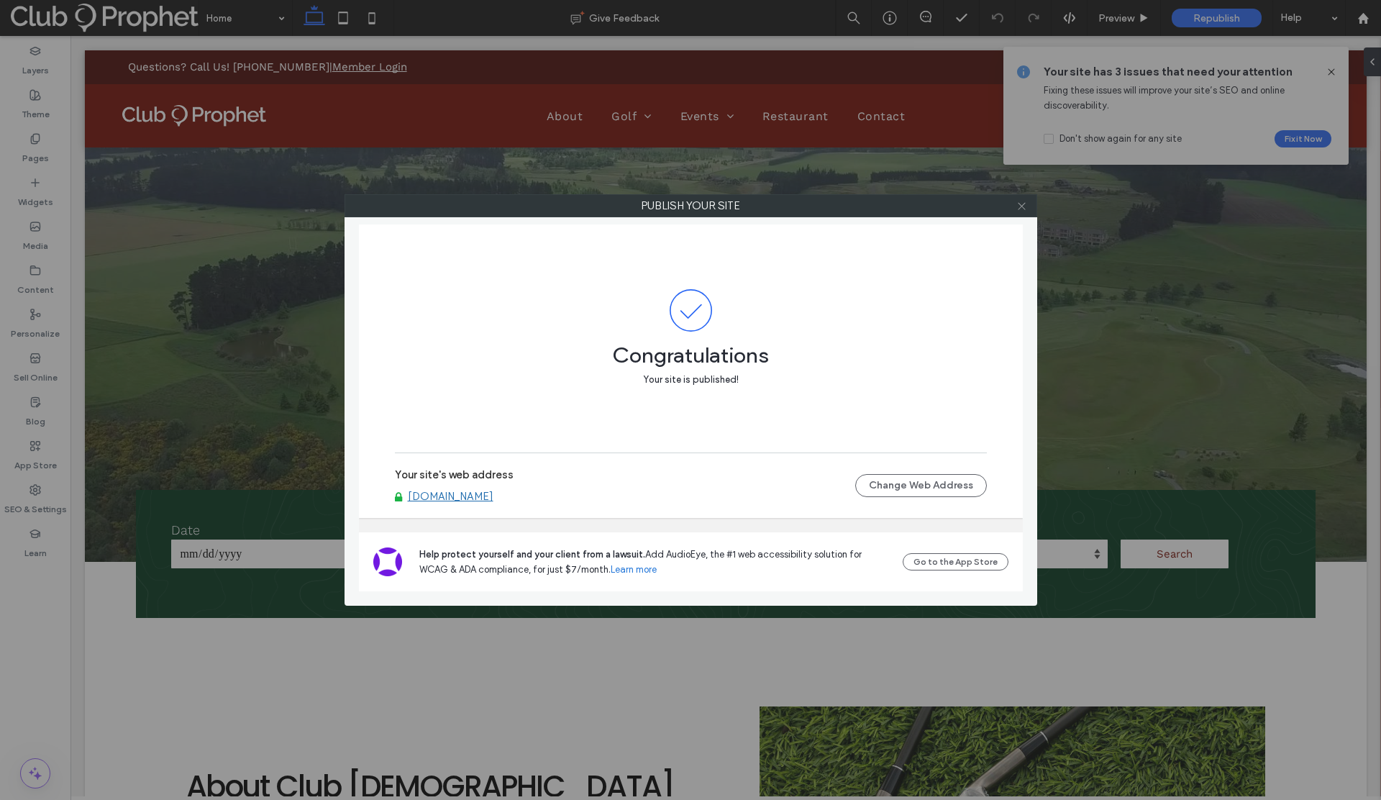
click at [1024, 210] on icon at bounding box center [1021, 206] width 11 height 11
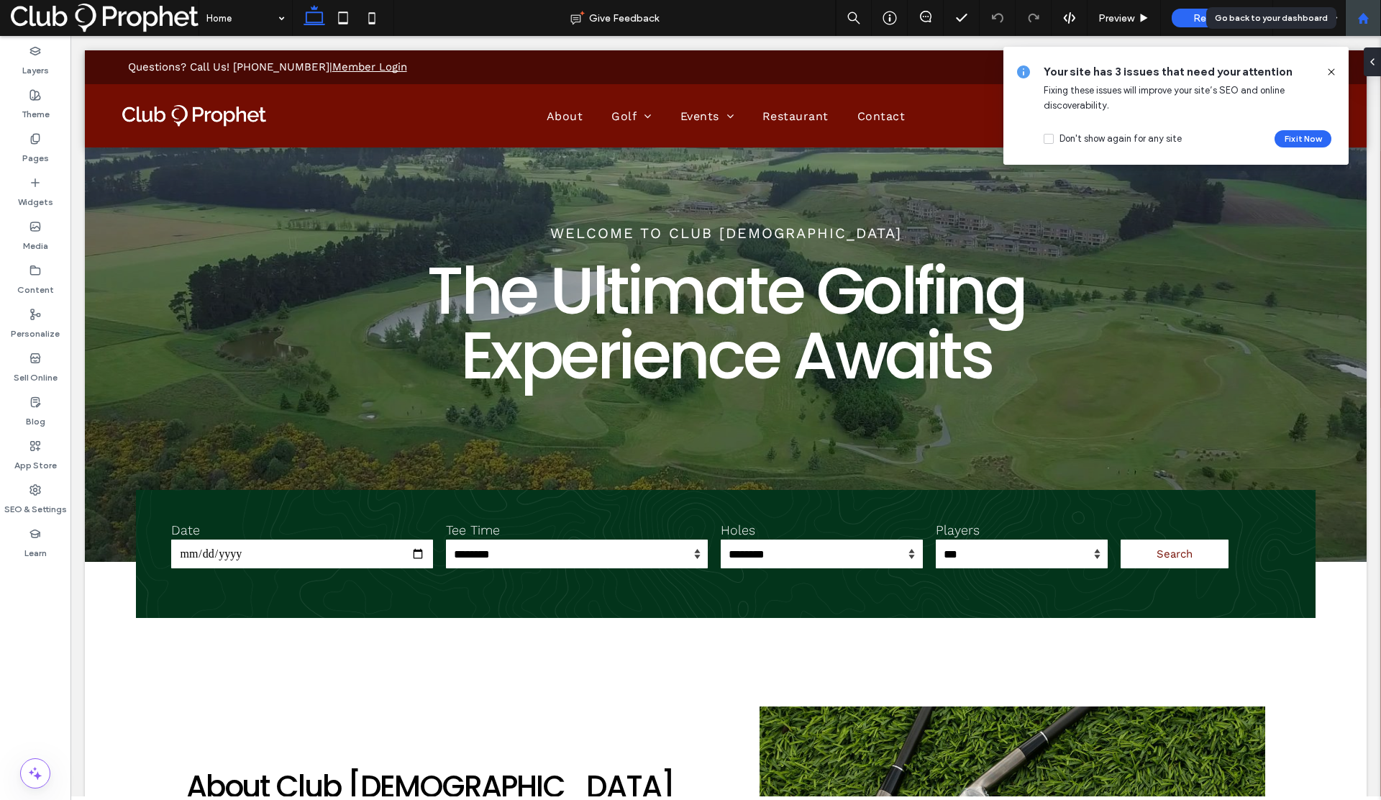
click at [1362, 19] on icon at bounding box center [1363, 18] width 12 height 12
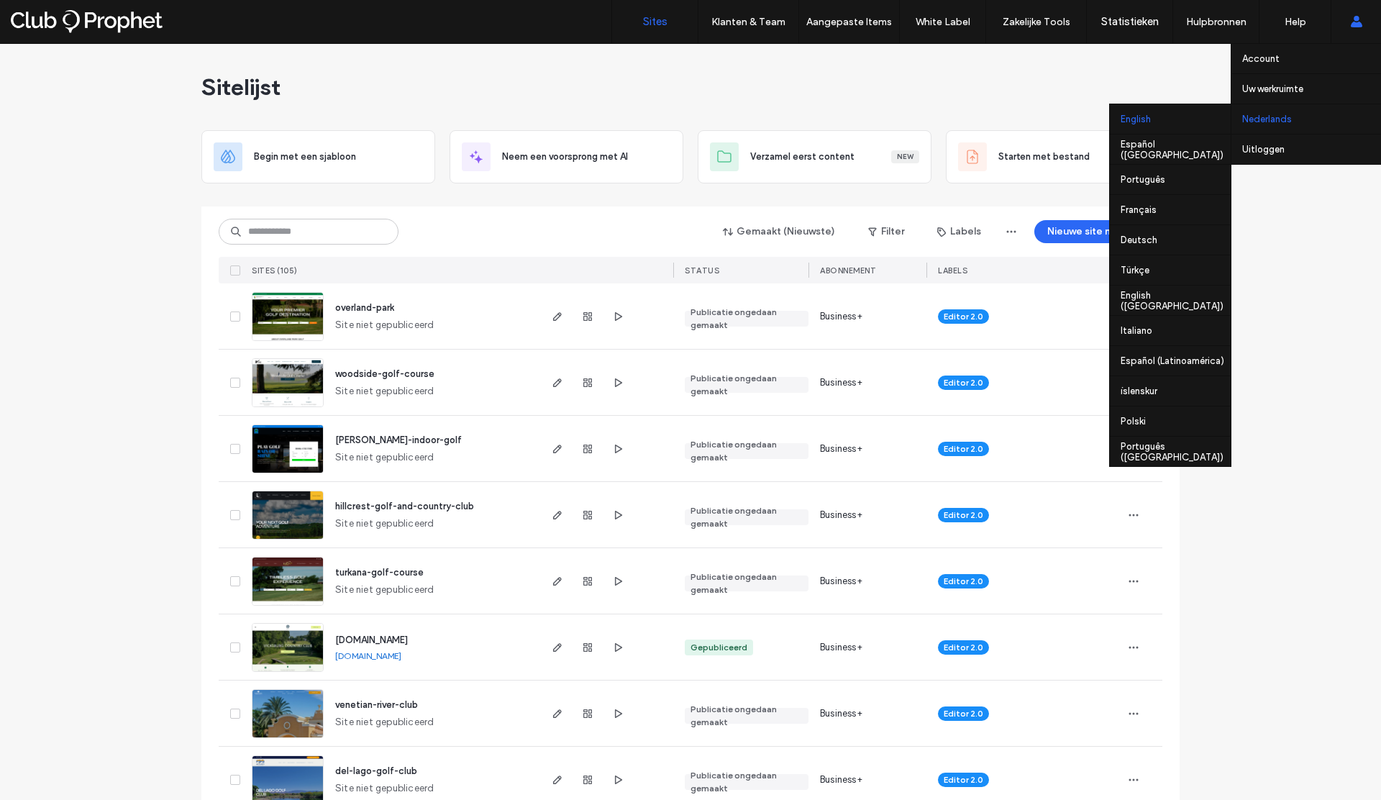
click at [1175, 124] on div "English" at bounding box center [1170, 119] width 121 height 30
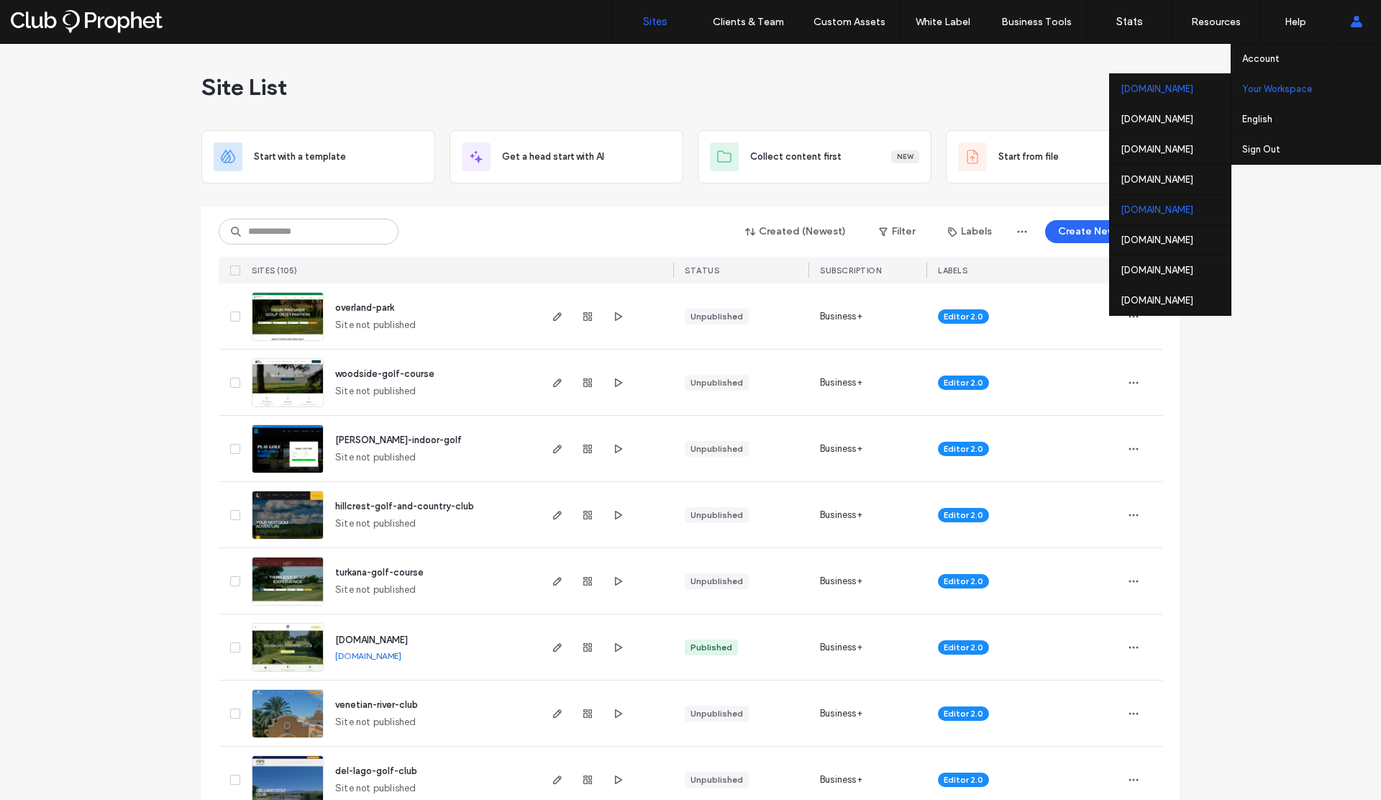
click at [1122, 203] on div "[DOMAIN_NAME]" at bounding box center [1170, 209] width 121 height 30
